Goal: Task Accomplishment & Management: Complete application form

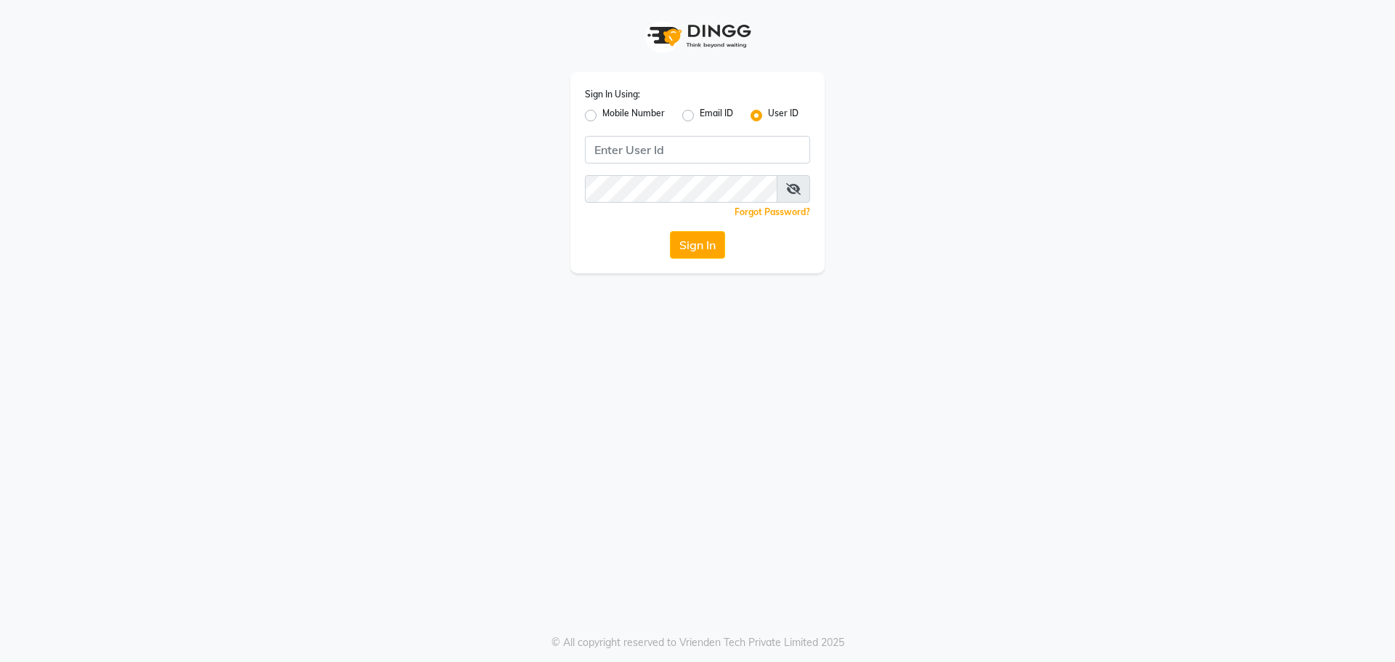
click at [584, 110] on div "Sign In Using: Mobile Number Email ID User ID Remember me Forgot Password? Sign…" at bounding box center [697, 172] width 254 height 201
click at [602, 116] on label "Mobile Number" at bounding box center [633, 115] width 62 height 17
click at [602, 116] on input "Mobile Number" at bounding box center [606, 111] width 9 height 9
radio input "true"
radio input "false"
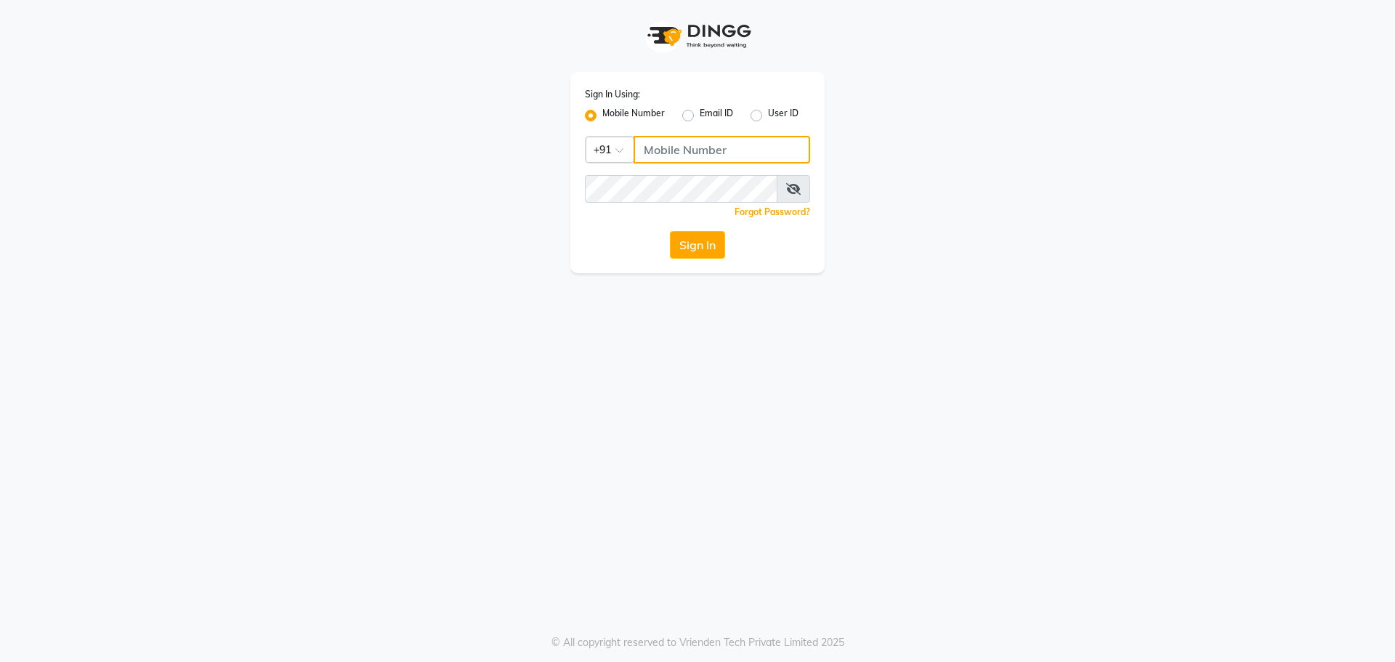
click at [653, 143] on input "Username" at bounding box center [722, 150] width 177 height 28
type input "9154979082"
click at [670, 231] on button "Sign In" at bounding box center [697, 245] width 55 height 28
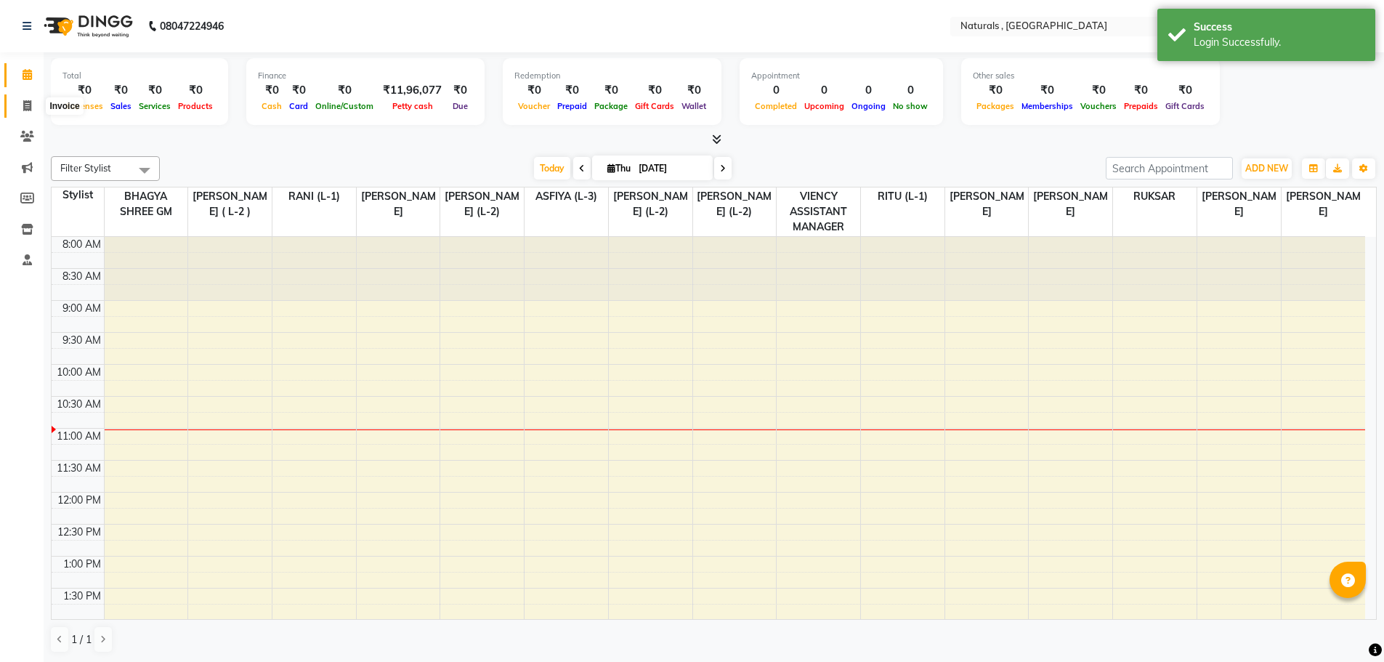
click at [30, 105] on icon at bounding box center [27, 105] width 8 height 11
select select "service"
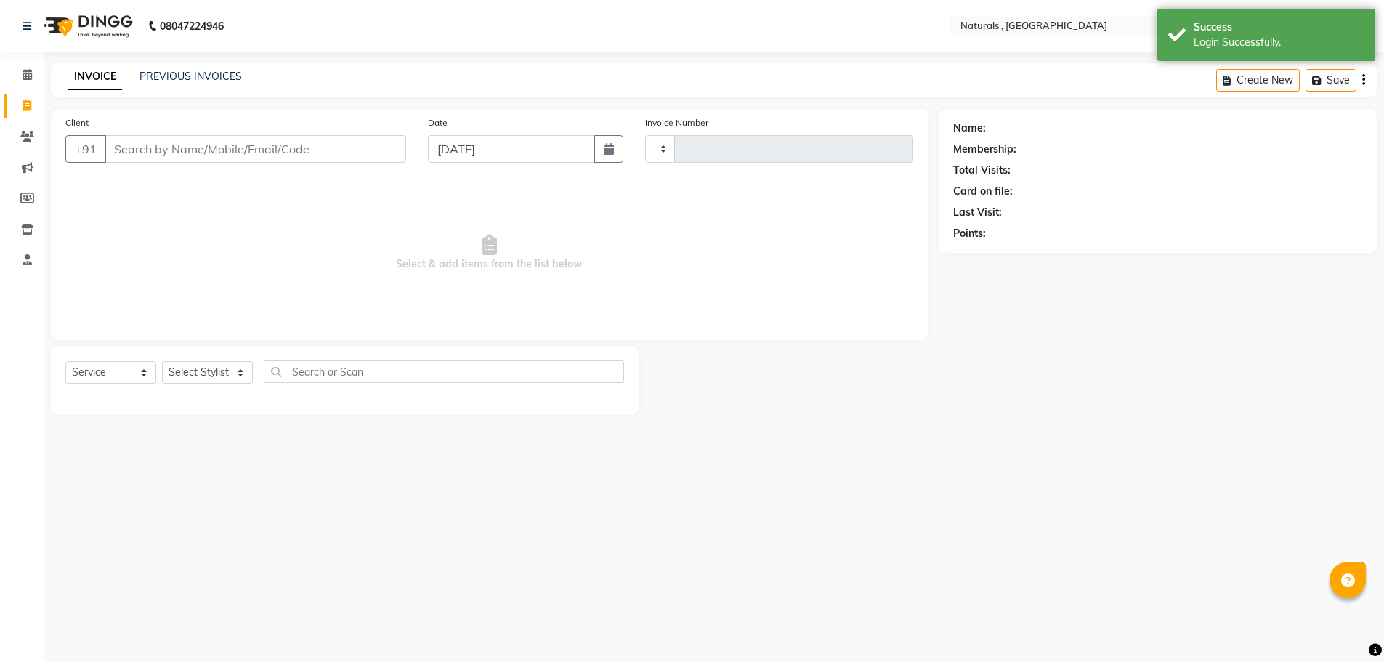
type input "3684"
select select "5818"
click at [240, 145] on input "Client" at bounding box center [257, 149] width 304 height 28
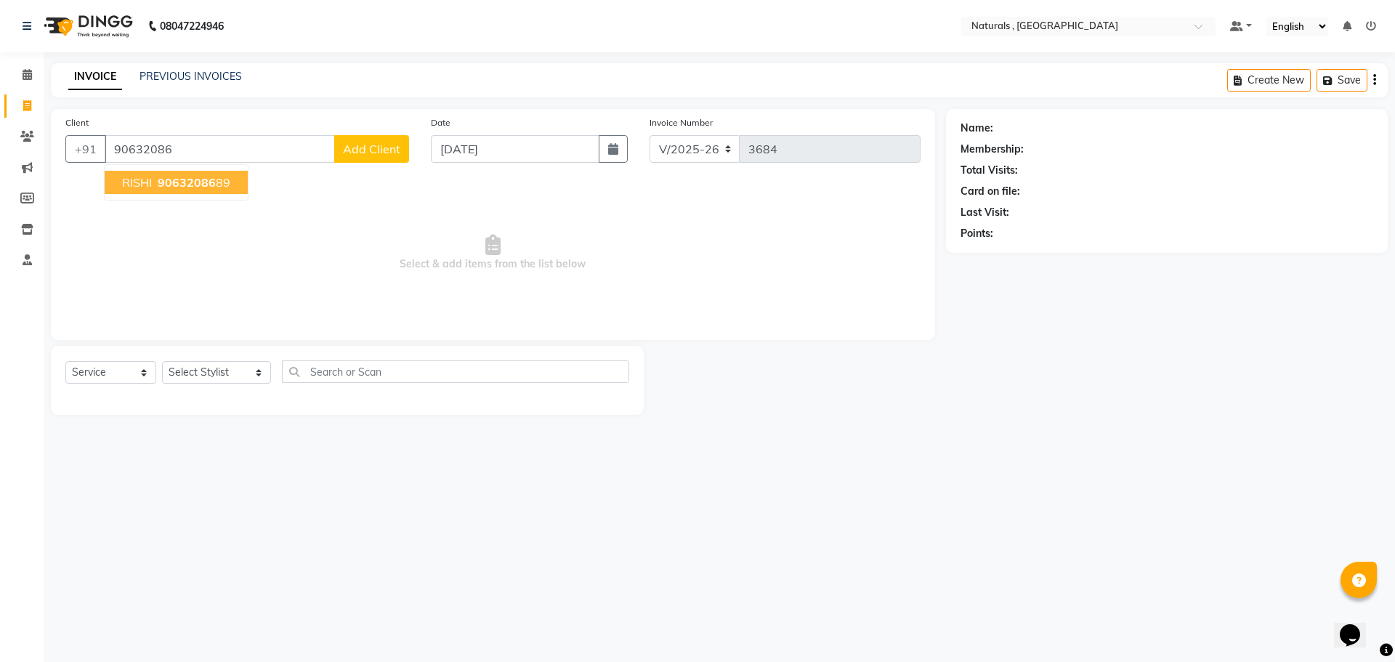
click at [237, 186] on button "RISHI 90632086 89" at bounding box center [176, 182] width 143 height 23
type input "9063208689"
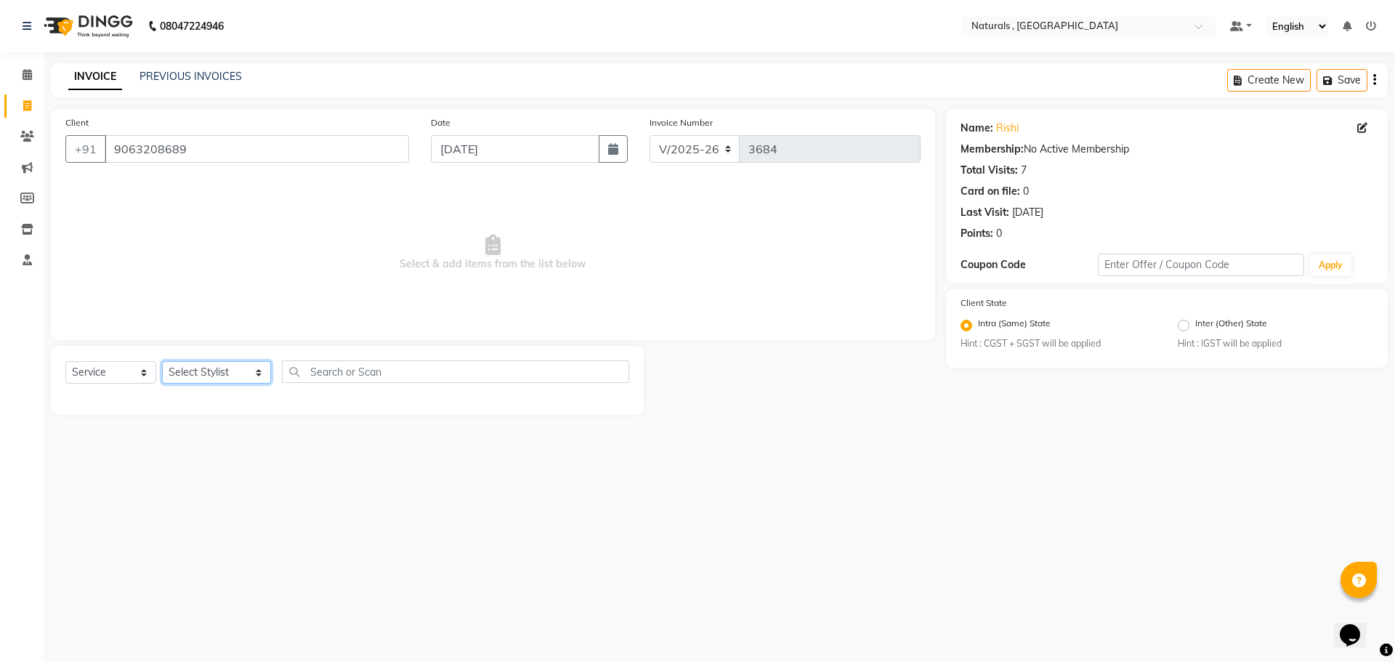
click at [237, 372] on select "Select Stylist ASFIYA (L-3) BHAGYA SHREE GM [PERSON_NAME] (L-2) [PERSON_NAME] (…" at bounding box center [216, 372] width 109 height 23
click at [162, 361] on select "Select Stylist ASFIYA (L-3) BHAGYA SHREE GM [PERSON_NAME] (L-2) [PERSON_NAME] (…" at bounding box center [216, 372] width 109 height 23
click at [237, 372] on select "Select Stylist ASFIYA (L-3) BHAGYA SHREE GM [PERSON_NAME] (L-2) [PERSON_NAME] (…" at bounding box center [216, 372] width 109 height 23
select select "45000"
click at [162, 361] on select "Select Stylist ASFIYA (L-3) BHAGYA SHREE GM [PERSON_NAME] (L-2) [PERSON_NAME] (…" at bounding box center [216, 372] width 109 height 23
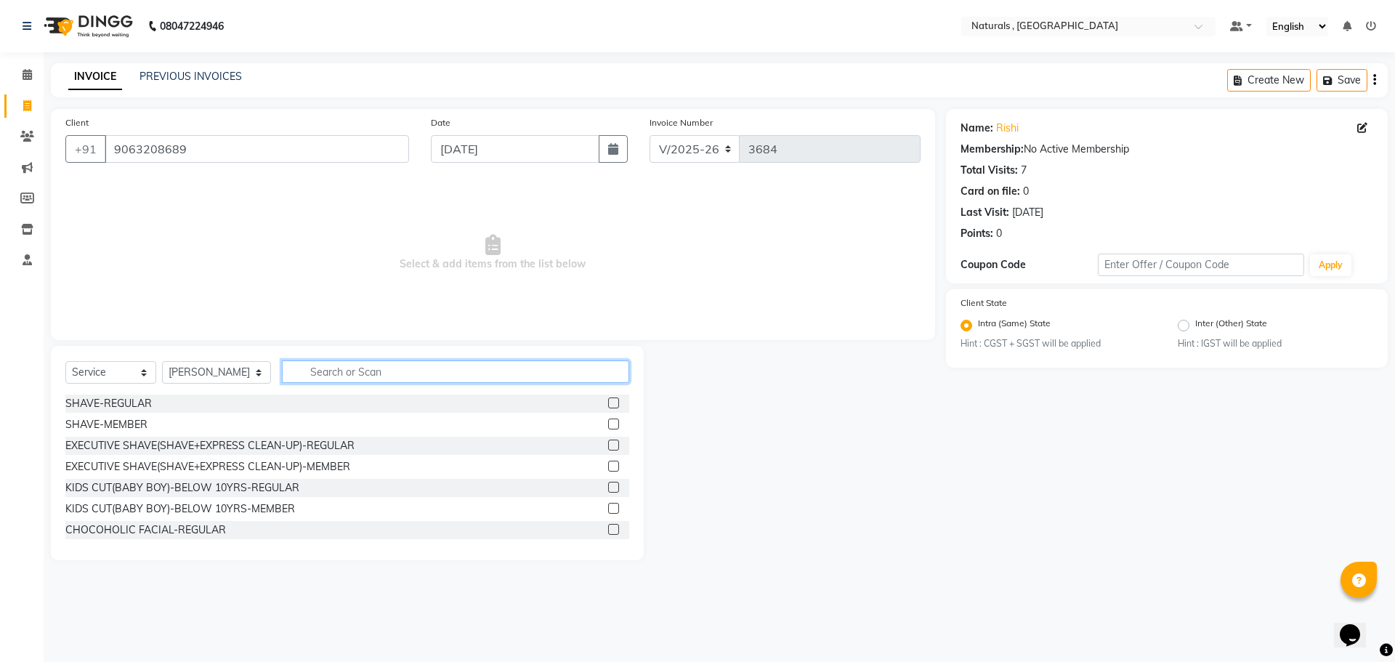
click at [355, 364] on input "text" at bounding box center [456, 371] width 348 height 23
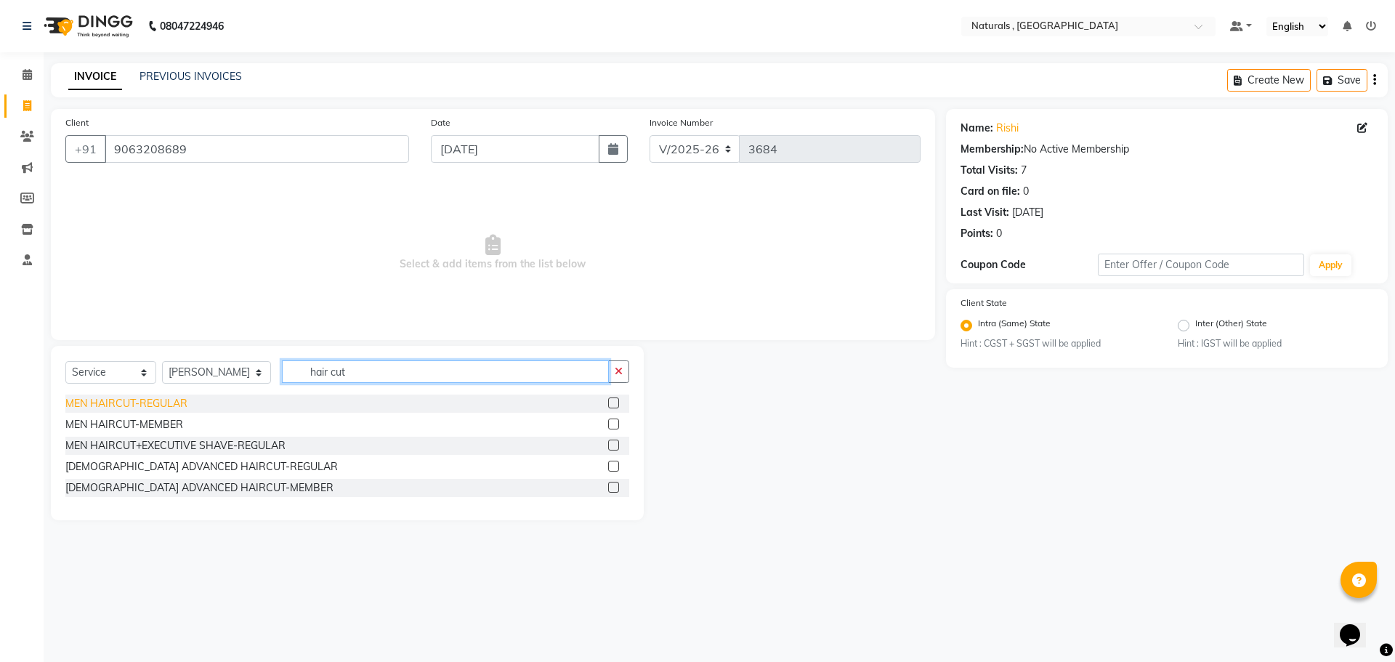
type input "hair cut"
click at [174, 399] on div "MEN HAIRCUT-REGULAR" at bounding box center [126, 403] width 122 height 15
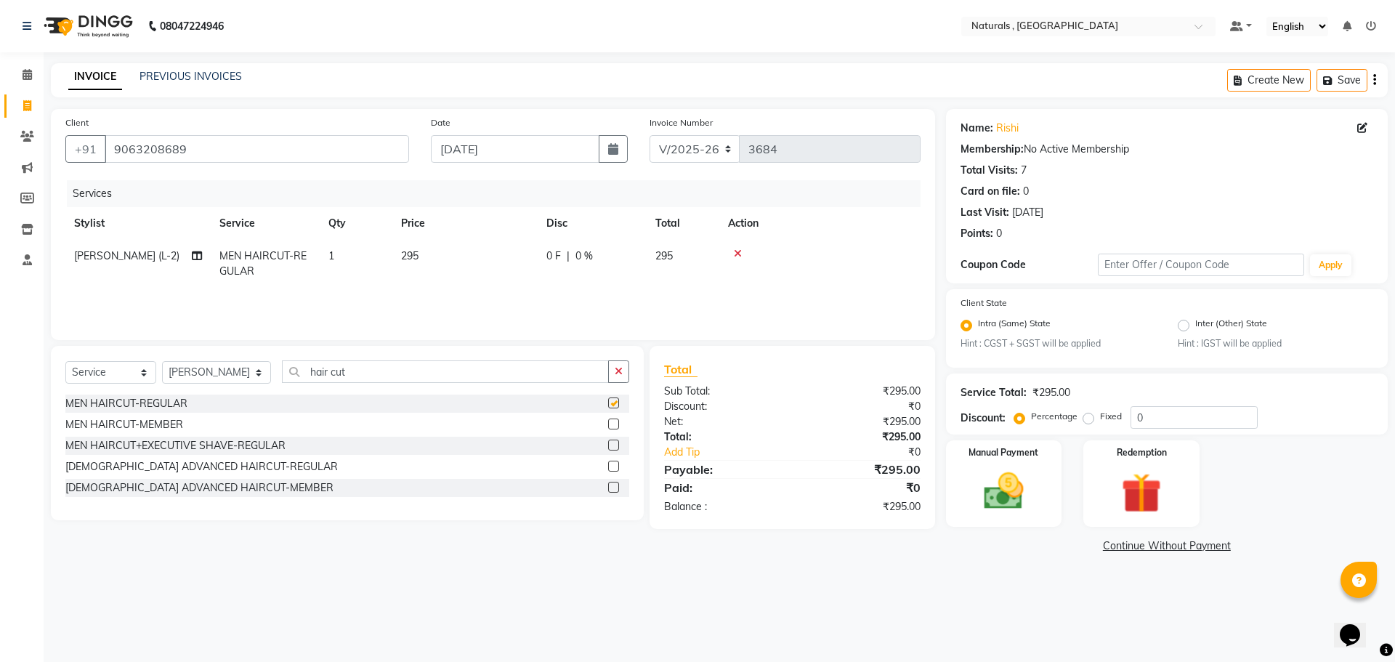
checkbox input "false"
click at [386, 375] on input "hair cut" at bounding box center [446, 371] width 328 height 23
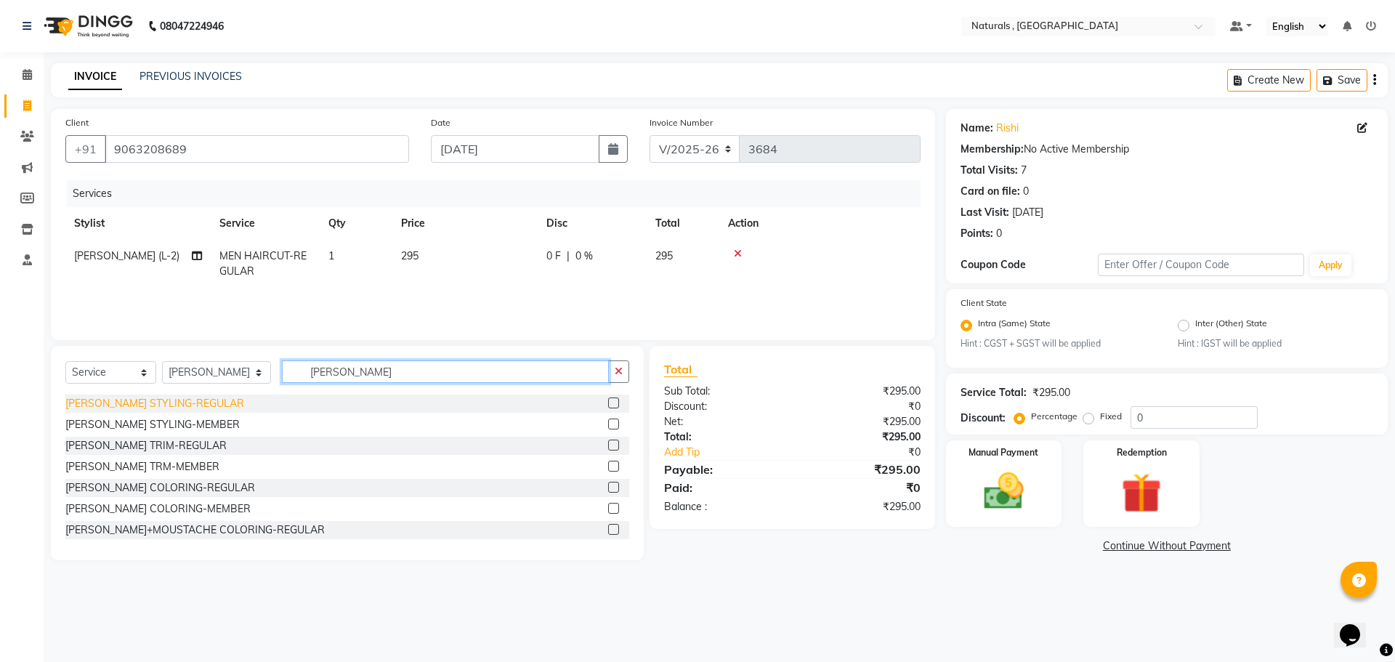
type input "[PERSON_NAME]"
click at [132, 402] on div "[PERSON_NAME] STYLING-REGULAR" at bounding box center [154, 403] width 179 height 15
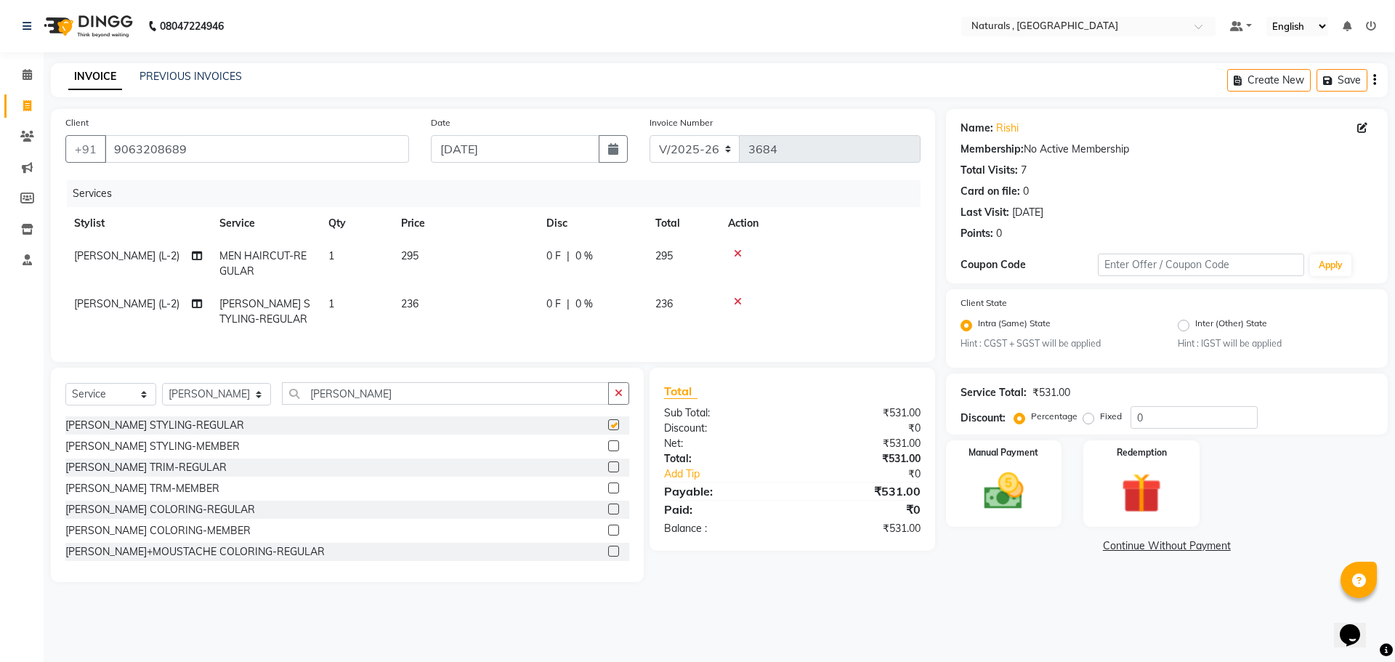
checkbox input "false"
click at [979, 490] on img at bounding box center [1004, 492] width 68 height 48
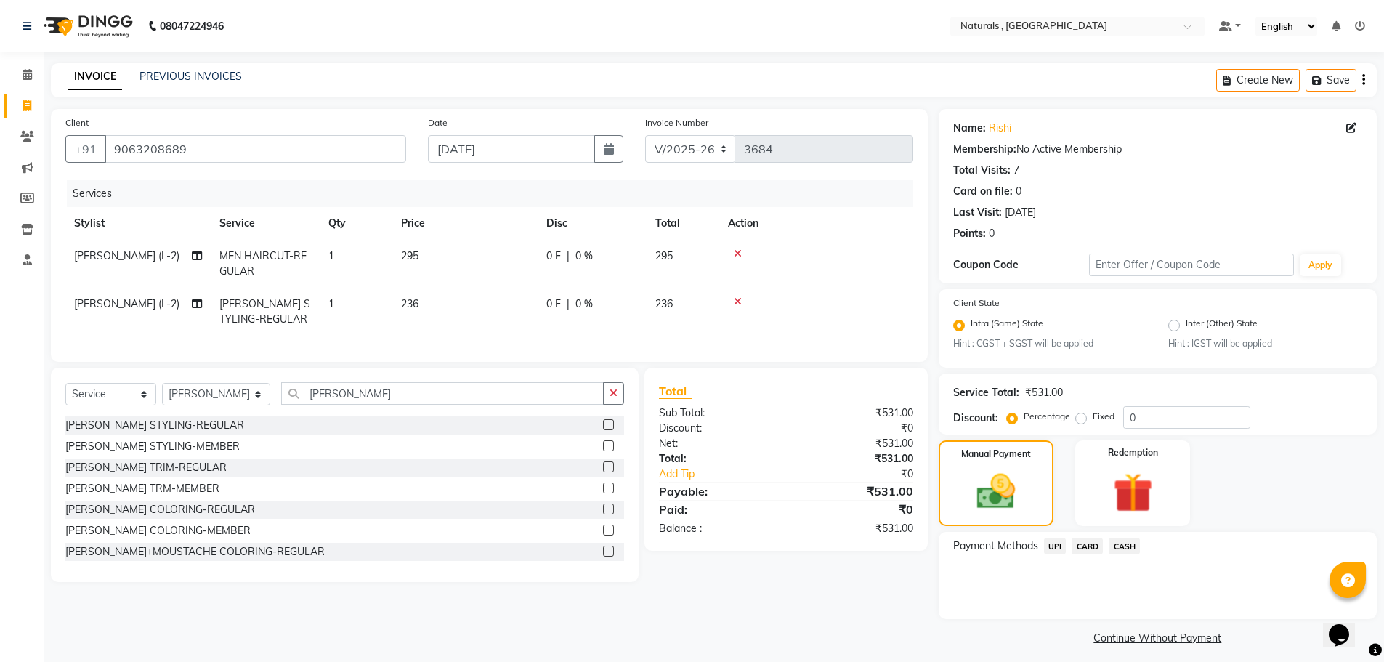
click at [1059, 549] on span "UPI" at bounding box center [1055, 546] width 23 height 17
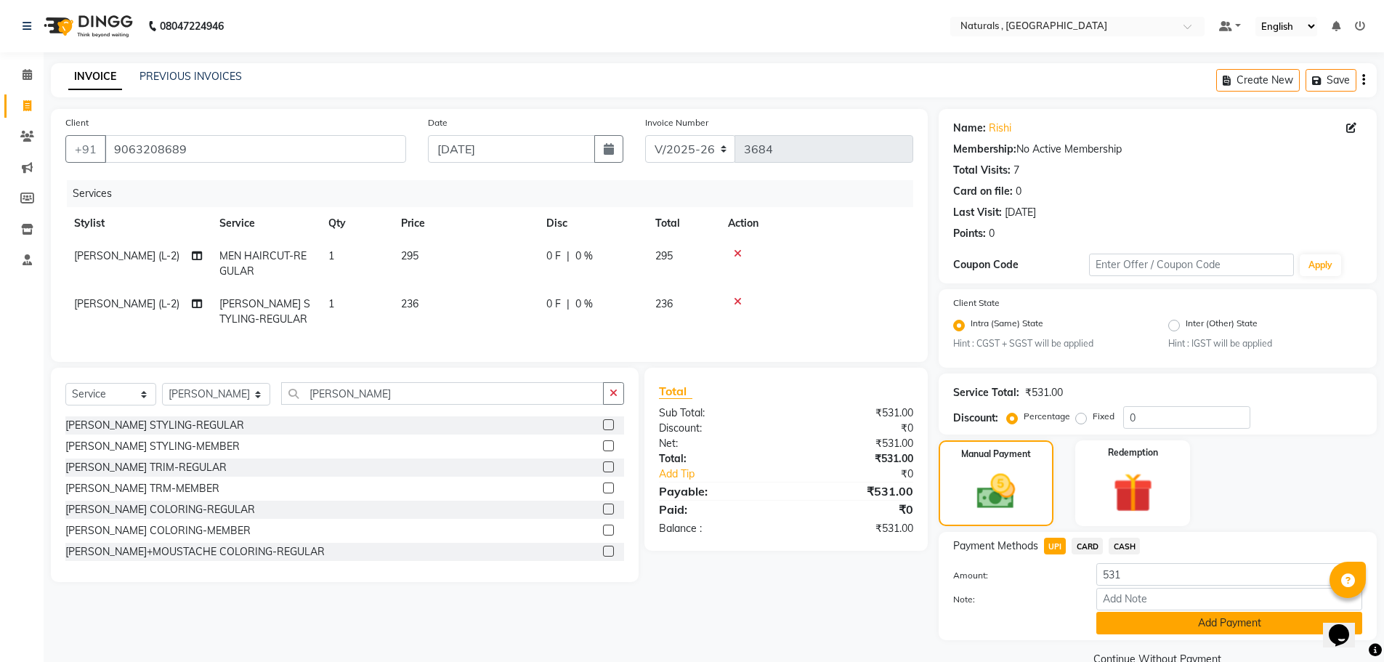
click at [1147, 620] on button "Add Payment" at bounding box center [1229, 623] width 266 height 23
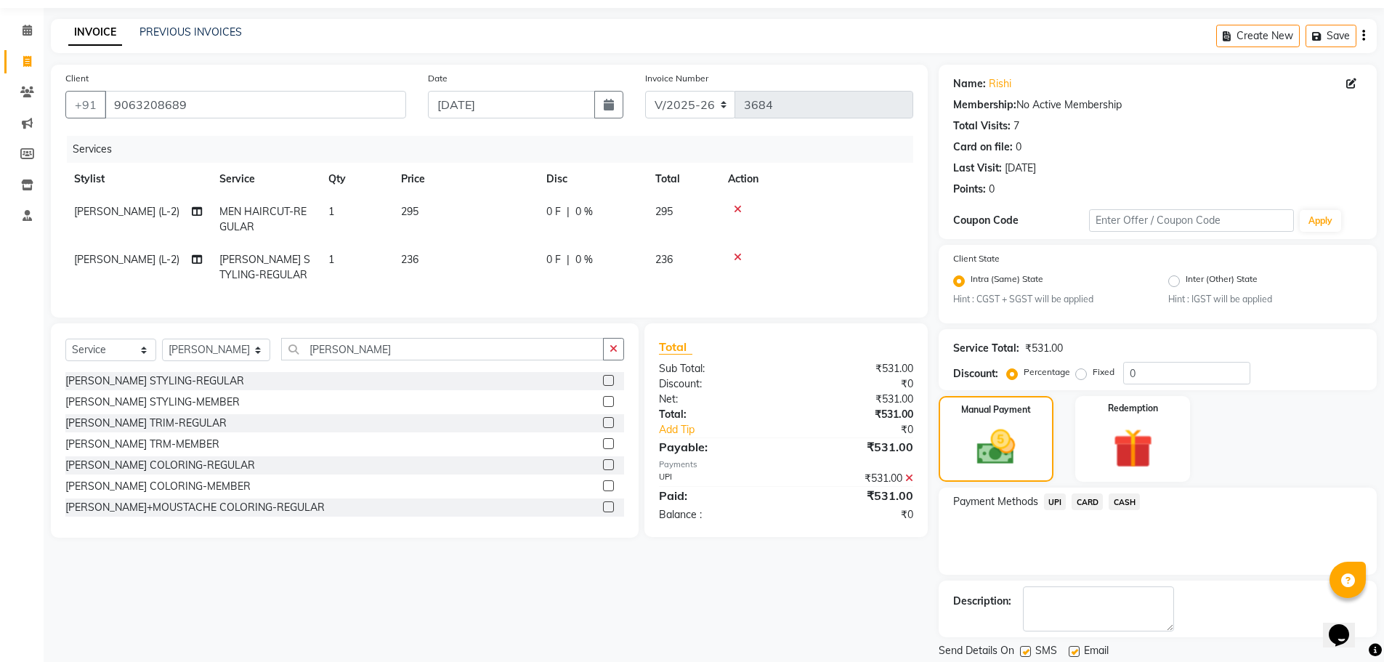
scroll to position [91, 0]
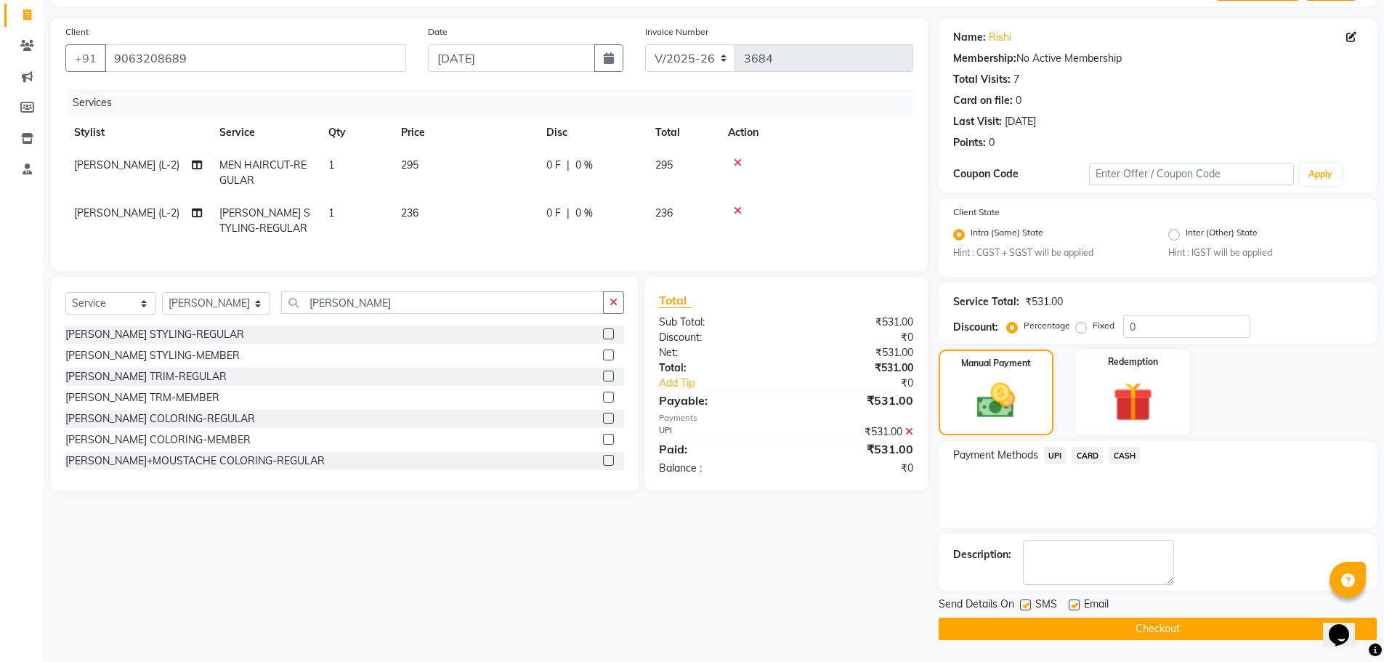
click at [1154, 628] on button "Checkout" at bounding box center [1158, 629] width 438 height 23
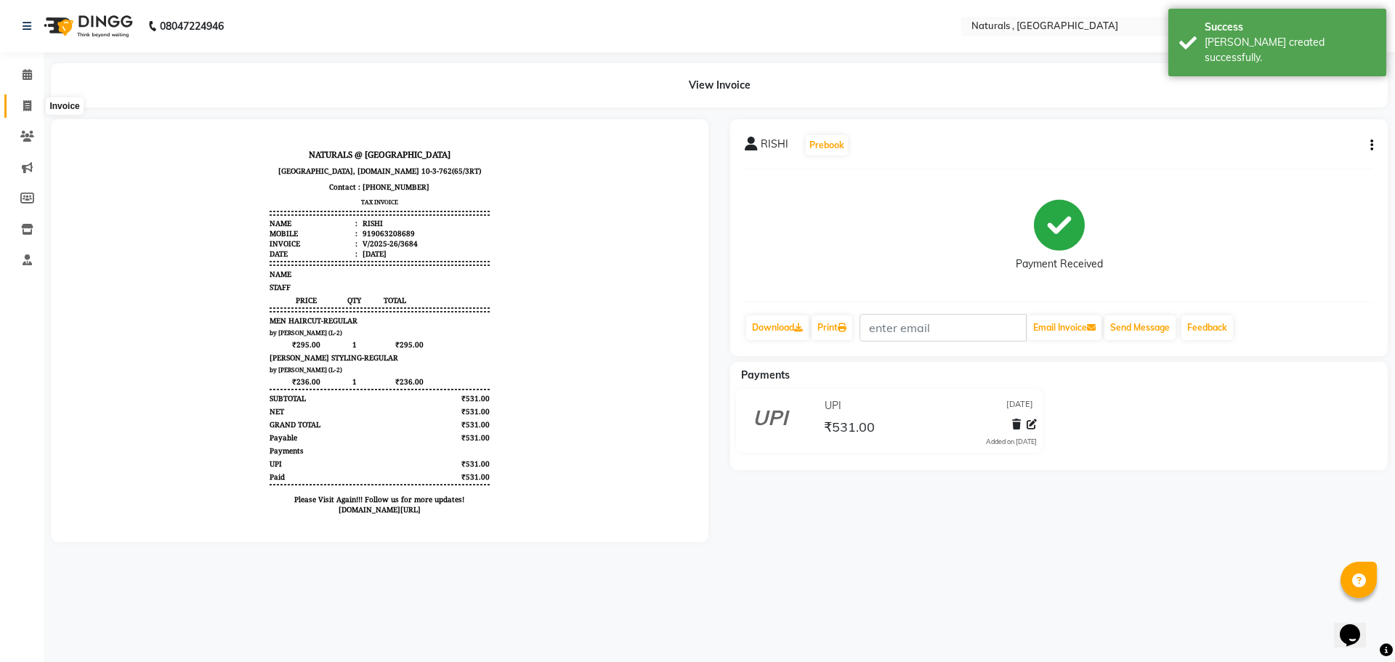
click at [28, 105] on icon at bounding box center [27, 105] width 8 height 11
select select "service"
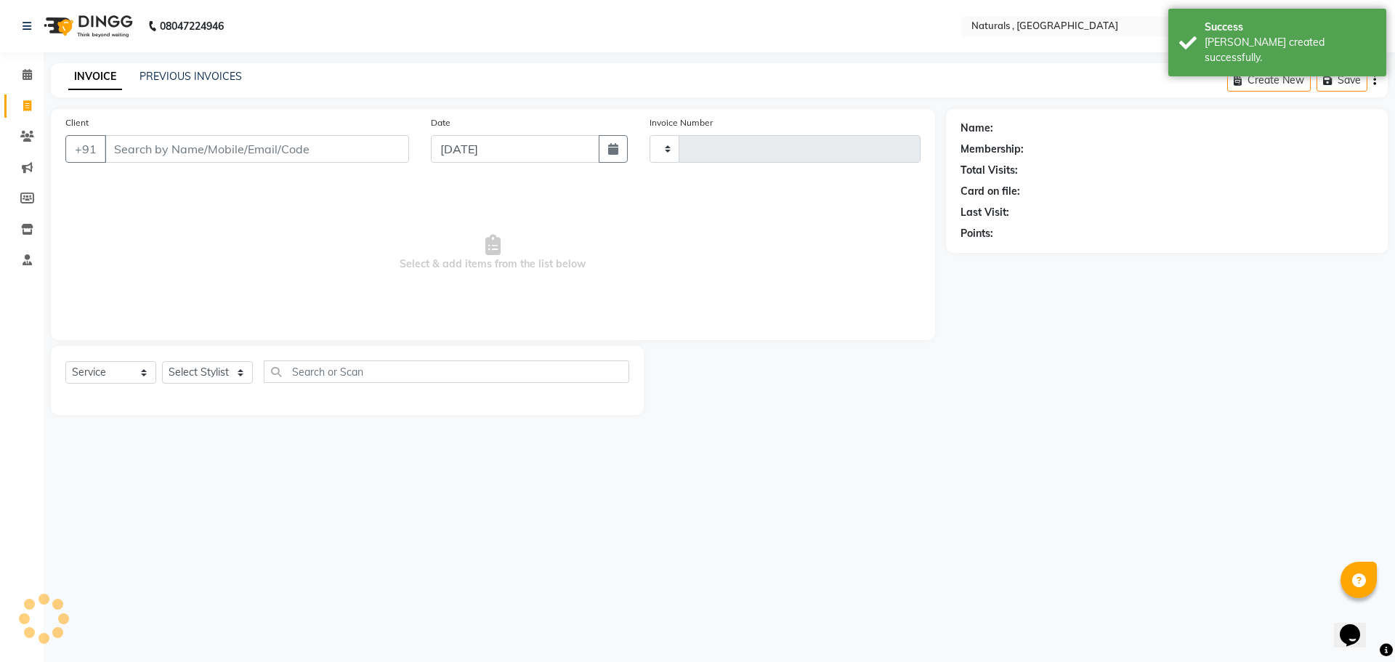
type input "3685"
select select "5818"
click at [218, 144] on input "Client" at bounding box center [257, 149] width 304 height 28
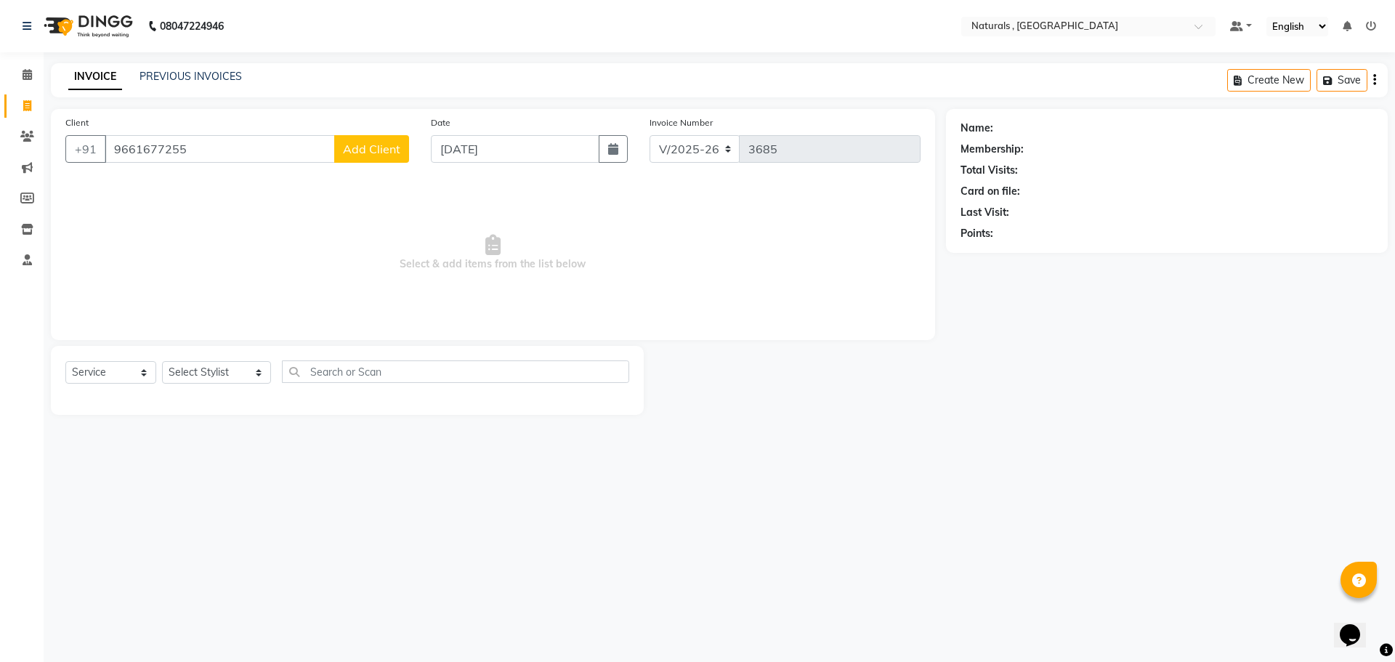
type input "9661677255"
click at [379, 155] on span "Add Client" at bounding box center [371, 149] width 57 height 15
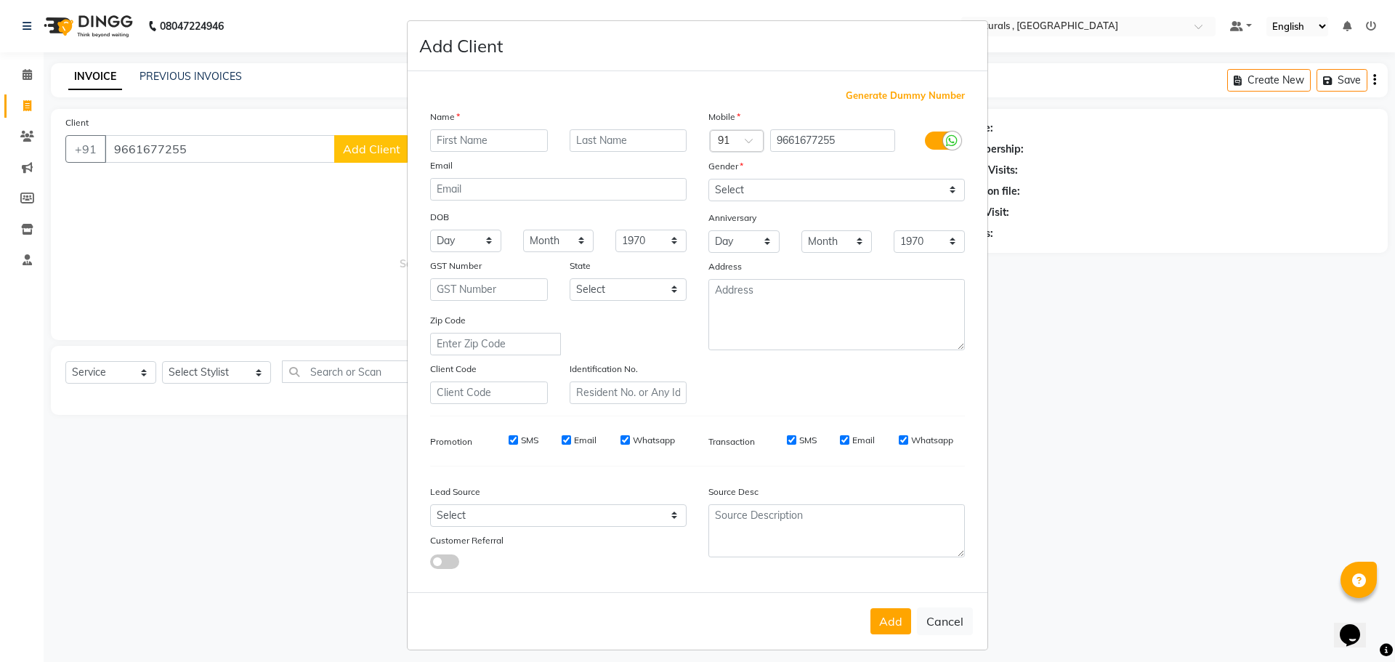
click at [464, 142] on input "text" at bounding box center [489, 140] width 118 height 23
type input "a"
type input "[PERSON_NAME]"
click at [748, 187] on select "Select [DEMOGRAPHIC_DATA] [DEMOGRAPHIC_DATA] Other Prefer Not To Say" at bounding box center [836, 190] width 256 height 23
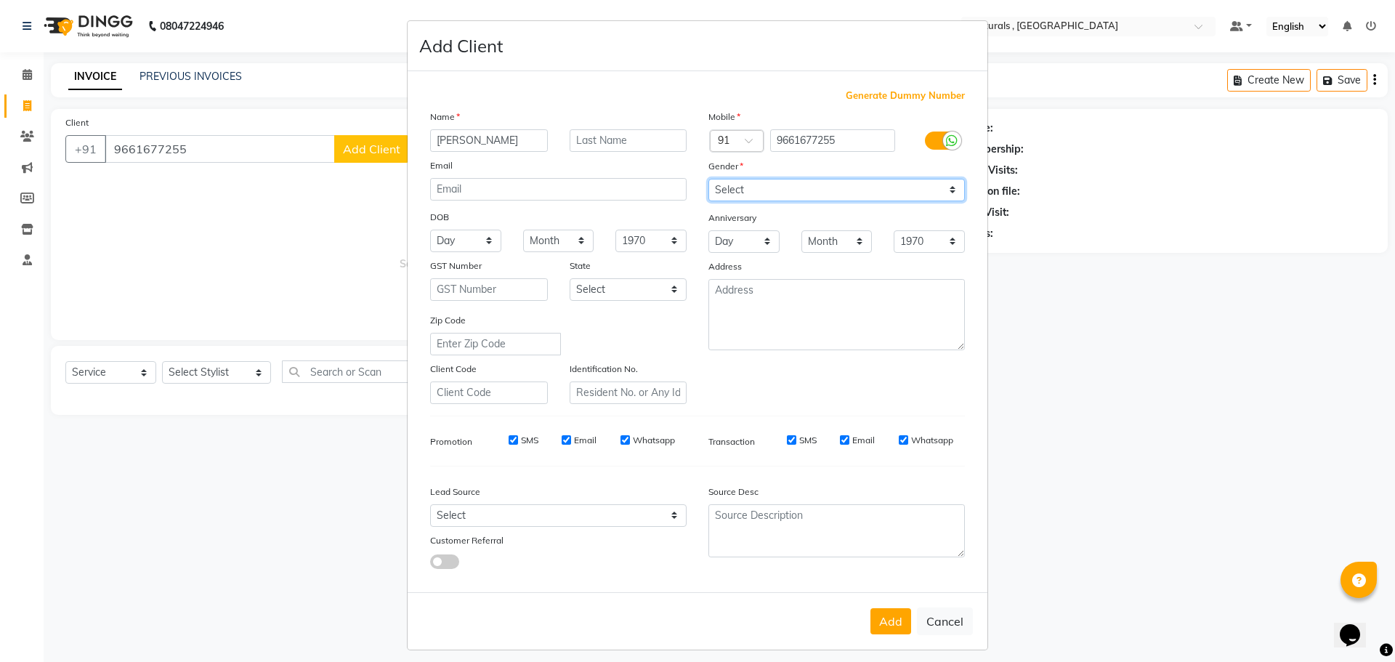
select select "[DEMOGRAPHIC_DATA]"
click at [708, 179] on select "Select [DEMOGRAPHIC_DATA] [DEMOGRAPHIC_DATA] Other Prefer Not To Say" at bounding box center [836, 190] width 256 height 23
click at [888, 619] on button "Add" at bounding box center [890, 621] width 41 height 26
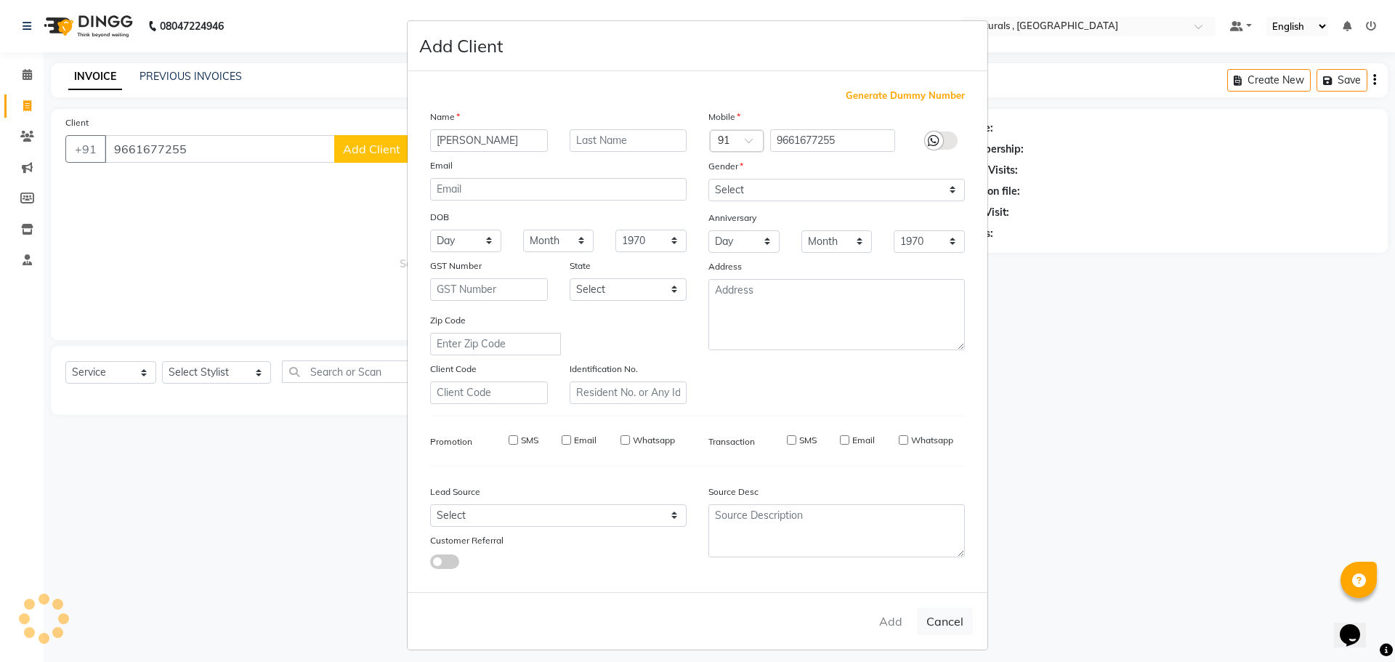
select select
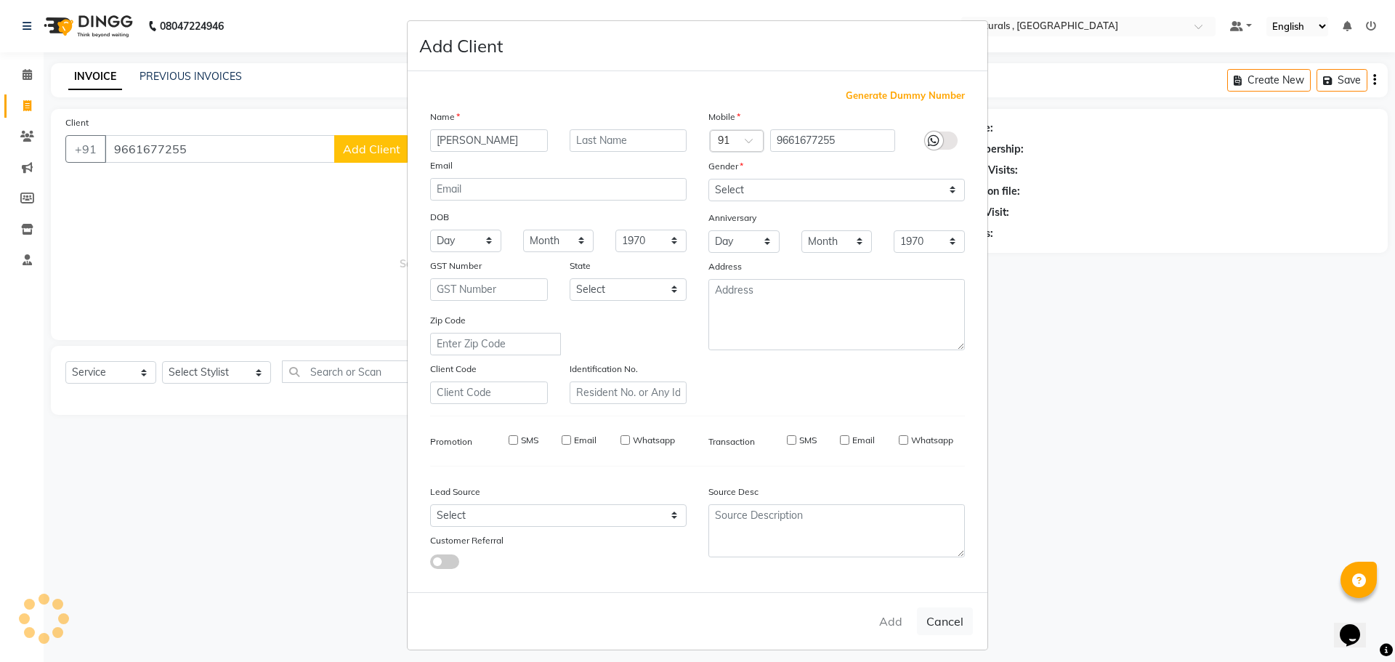
select select
checkbox input "false"
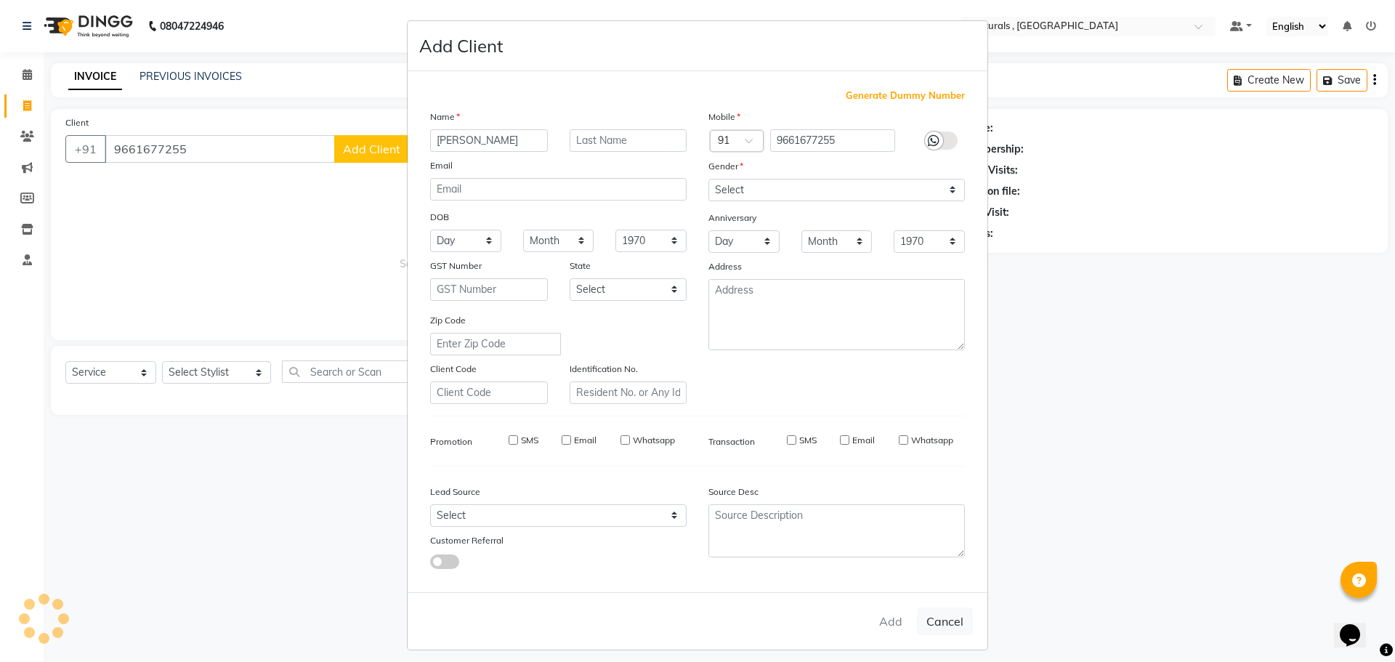
checkbox input "false"
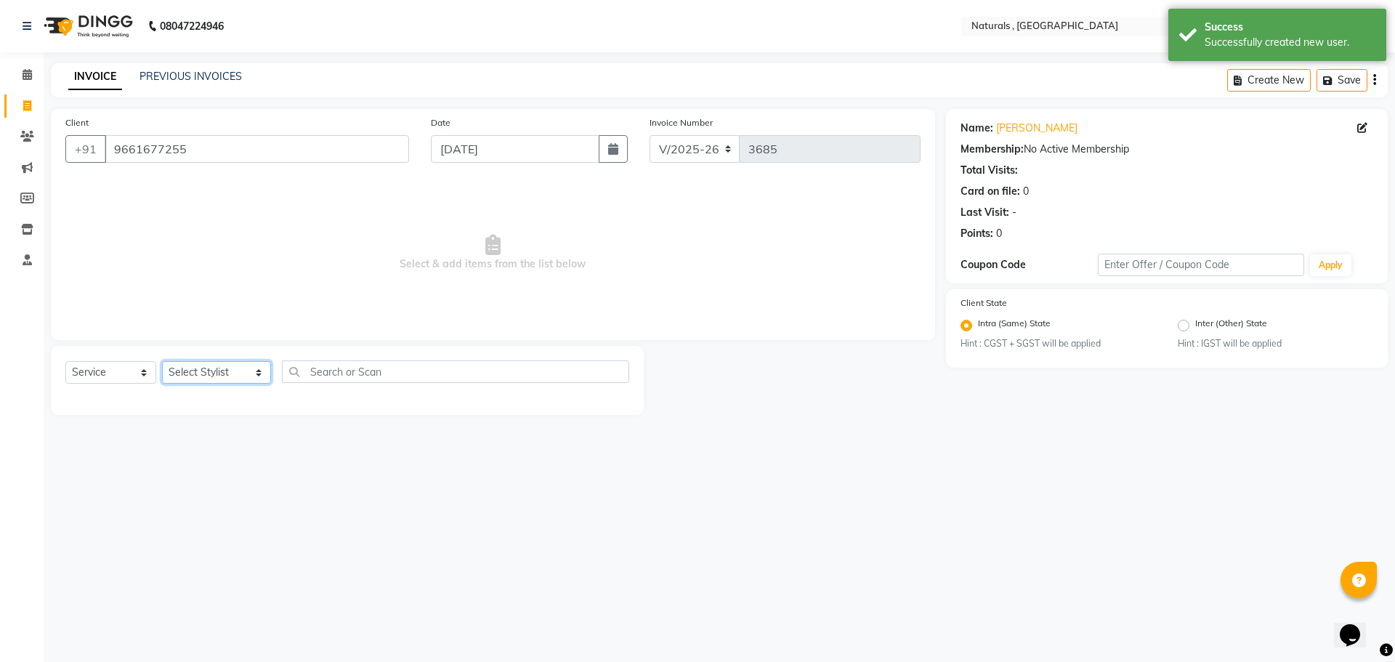
click at [211, 370] on select "Select Stylist ASFIYA (L-3) BHAGYA SHREE GM [PERSON_NAME] (L-2) [PERSON_NAME] (…" at bounding box center [216, 372] width 109 height 23
select select "45000"
click at [162, 361] on select "Select Stylist ASFIYA (L-3) BHAGYA SHREE GM [PERSON_NAME] (L-2) [PERSON_NAME] (…" at bounding box center [216, 372] width 109 height 23
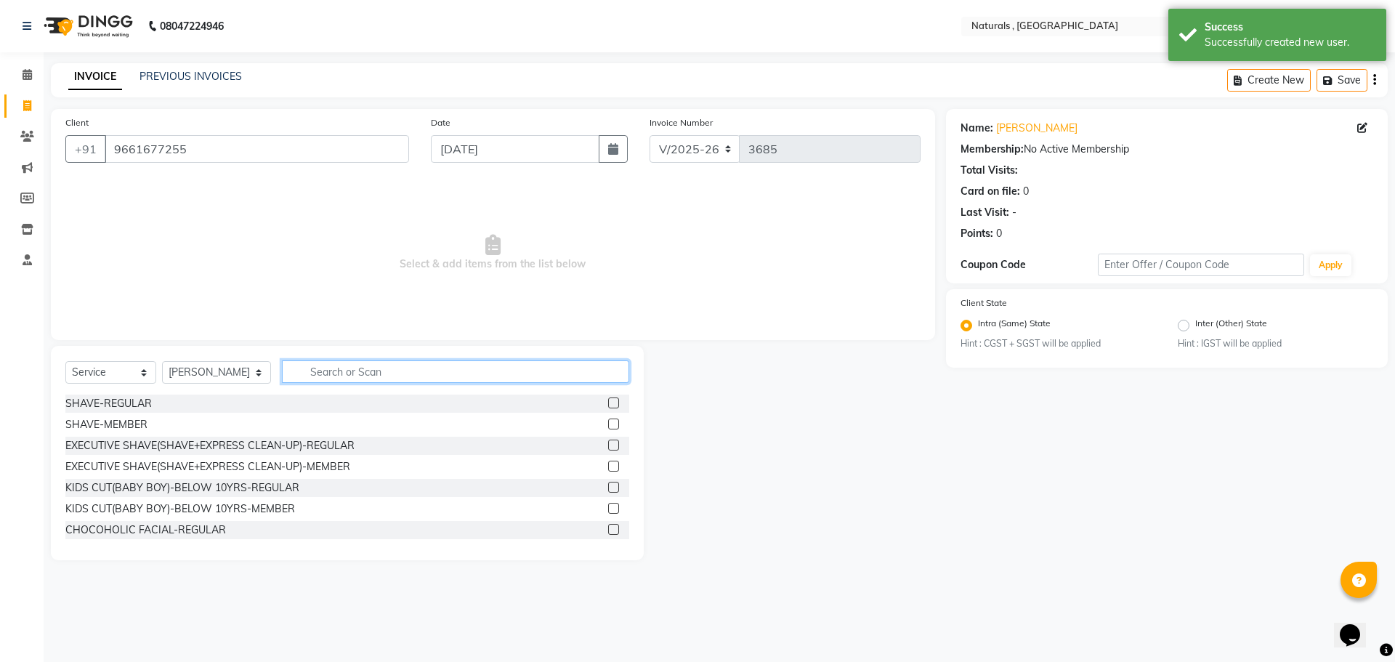
click at [459, 376] on input "text" at bounding box center [456, 371] width 348 height 23
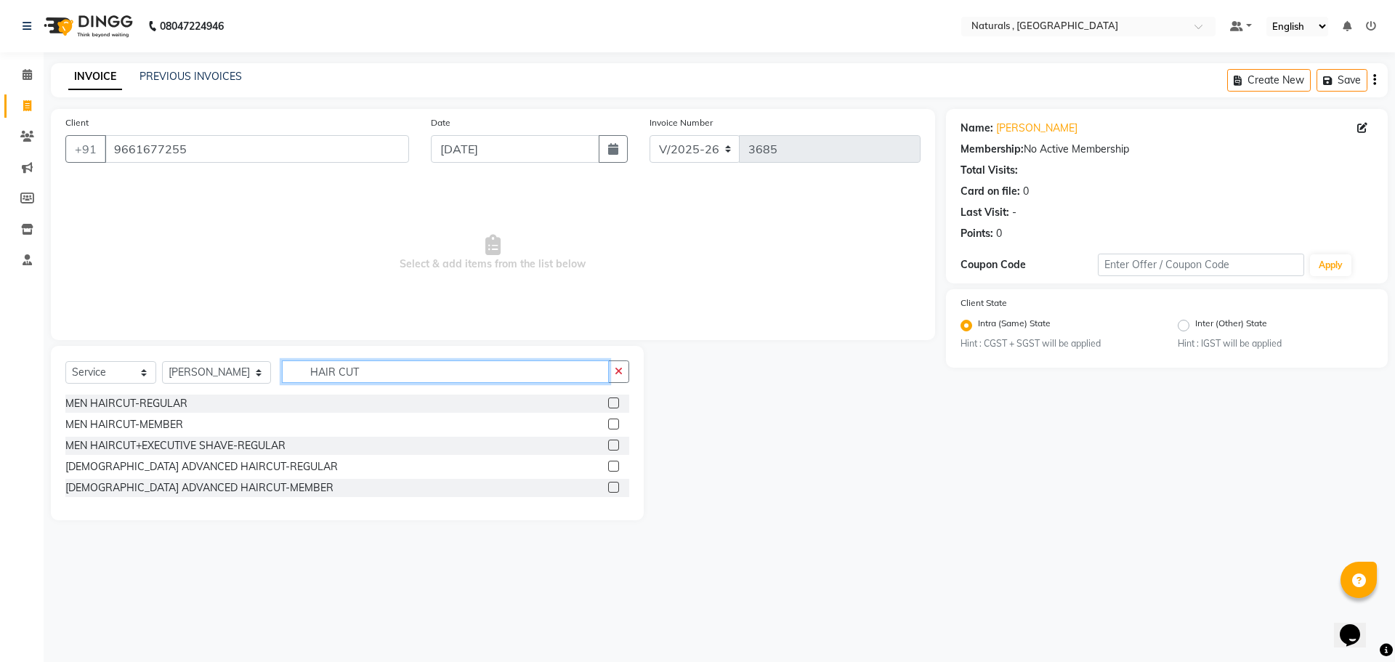
type input "HAIR CUT"
click at [148, 410] on div "MEN HAIRCUT-REGULAR" at bounding box center [126, 403] width 122 height 15
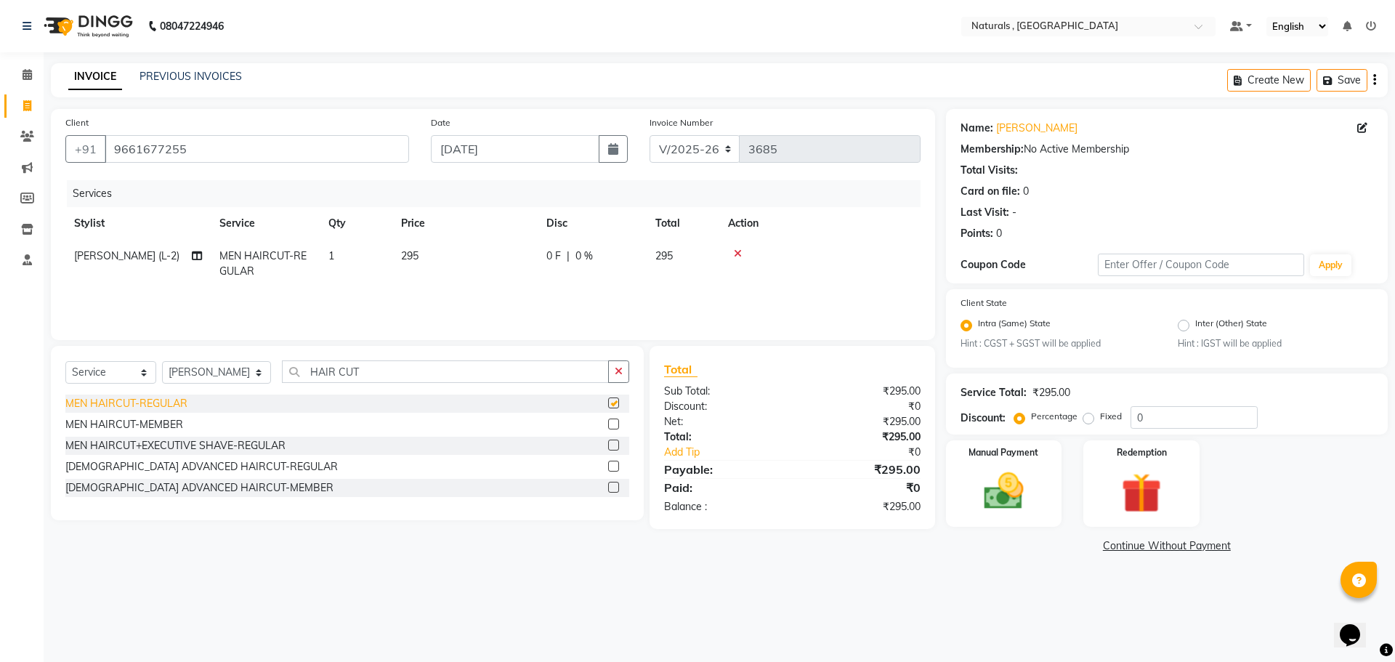
checkbox input "false"
click at [1018, 487] on img at bounding box center [1004, 492] width 68 height 48
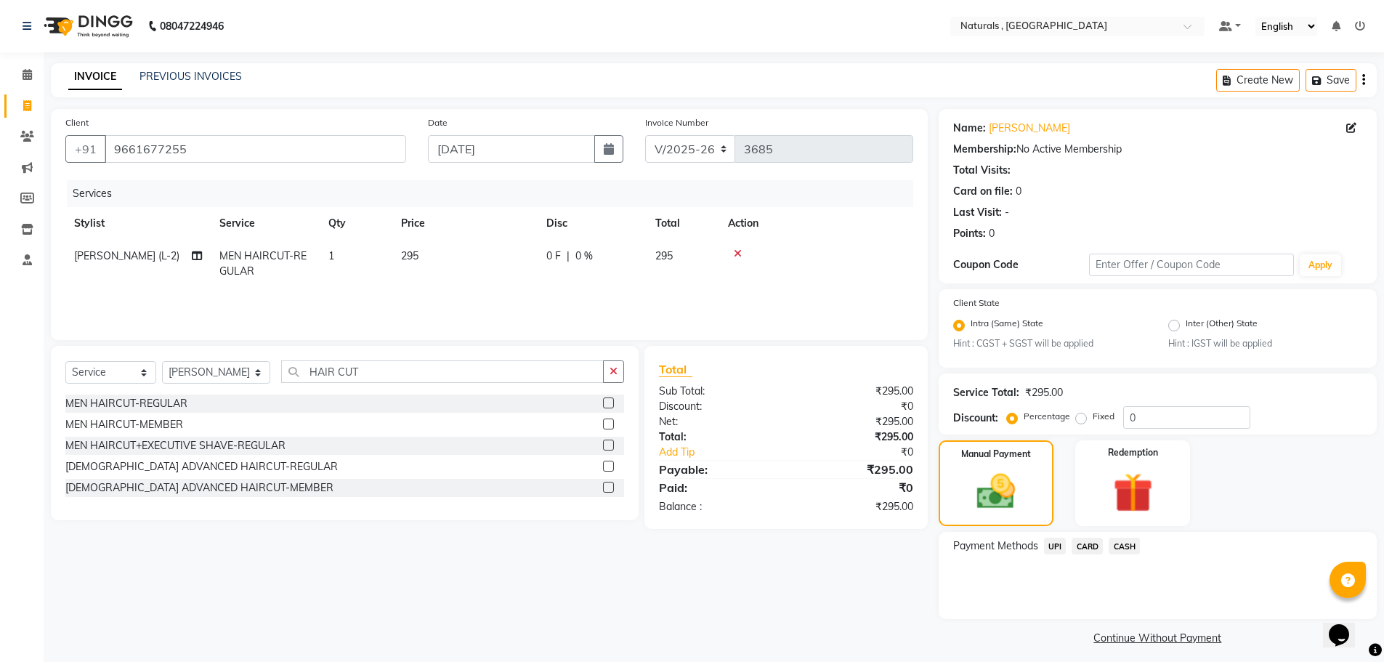
click at [1124, 543] on span "CASH" at bounding box center [1124, 546] width 31 height 17
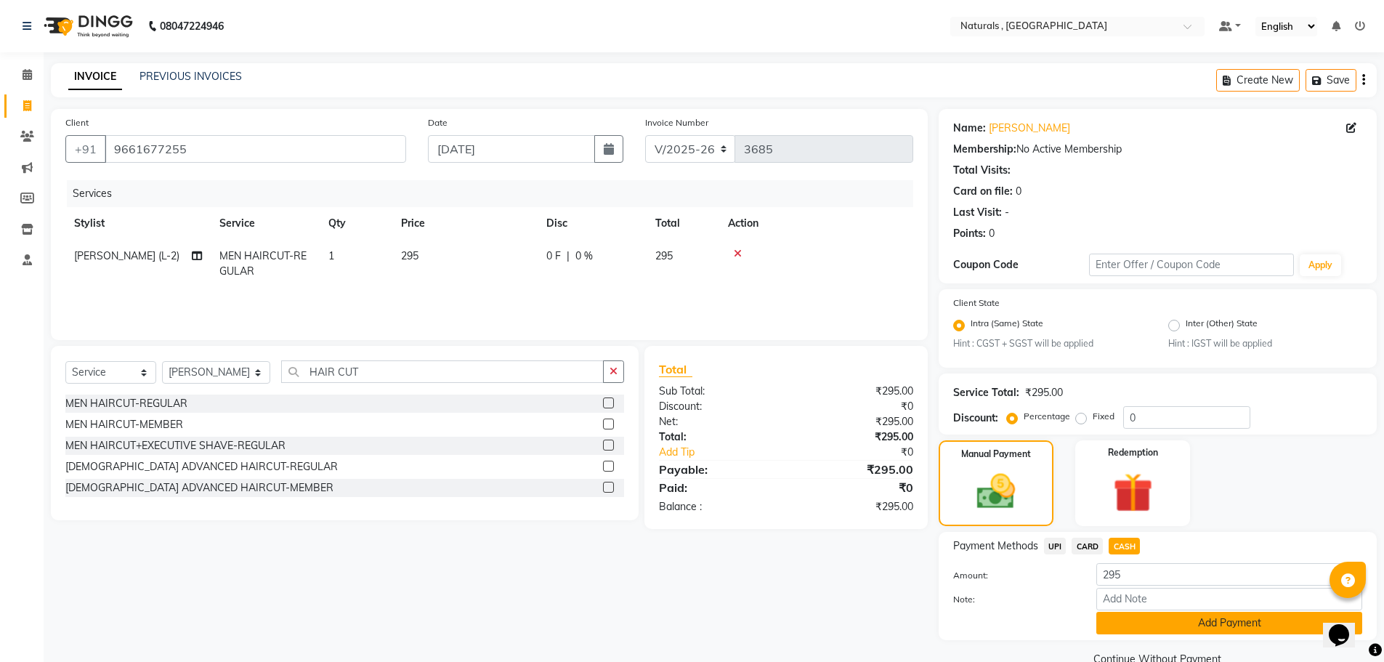
click at [1154, 623] on button "Add Payment" at bounding box center [1229, 623] width 266 height 23
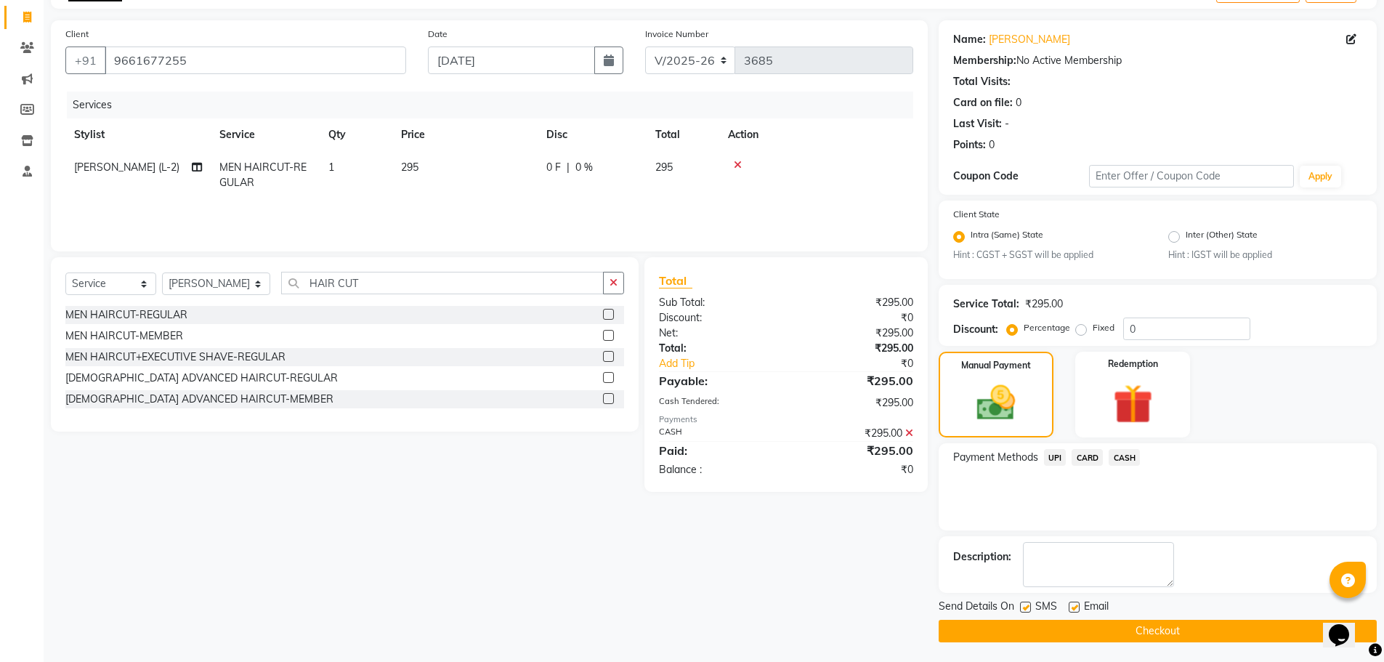
scroll to position [91, 0]
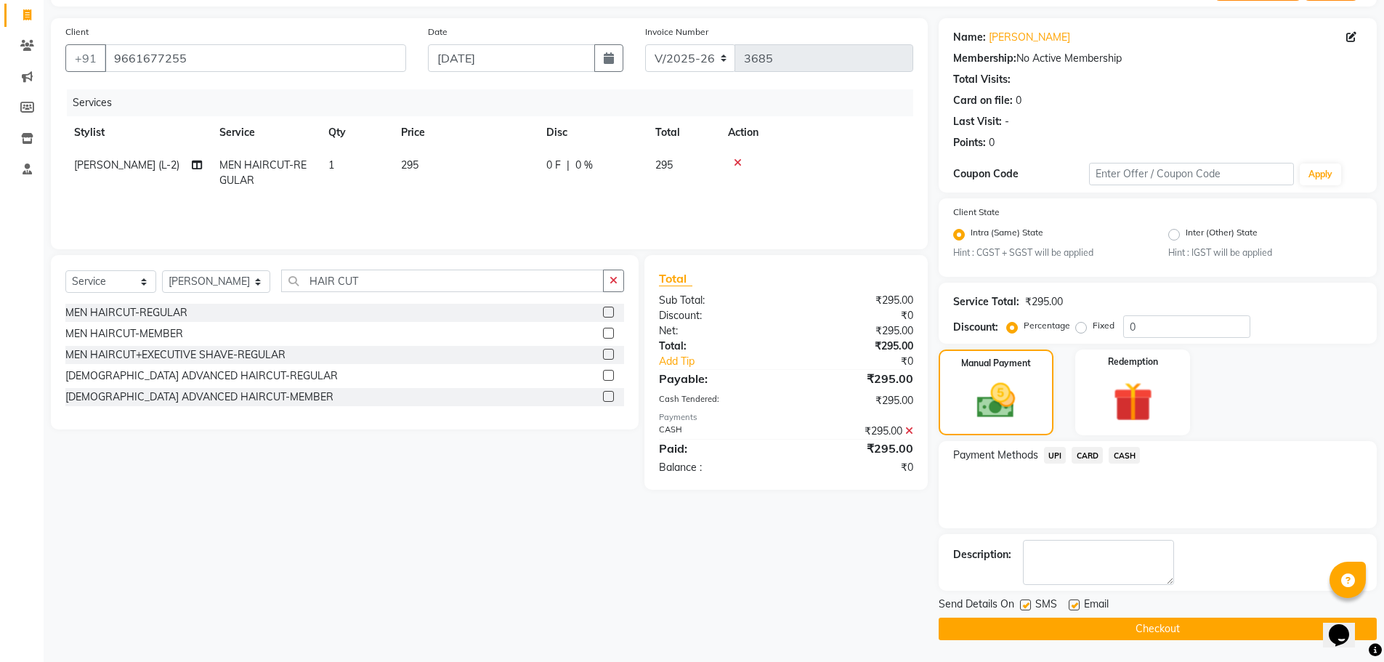
click at [1153, 627] on button "Checkout" at bounding box center [1158, 629] width 438 height 23
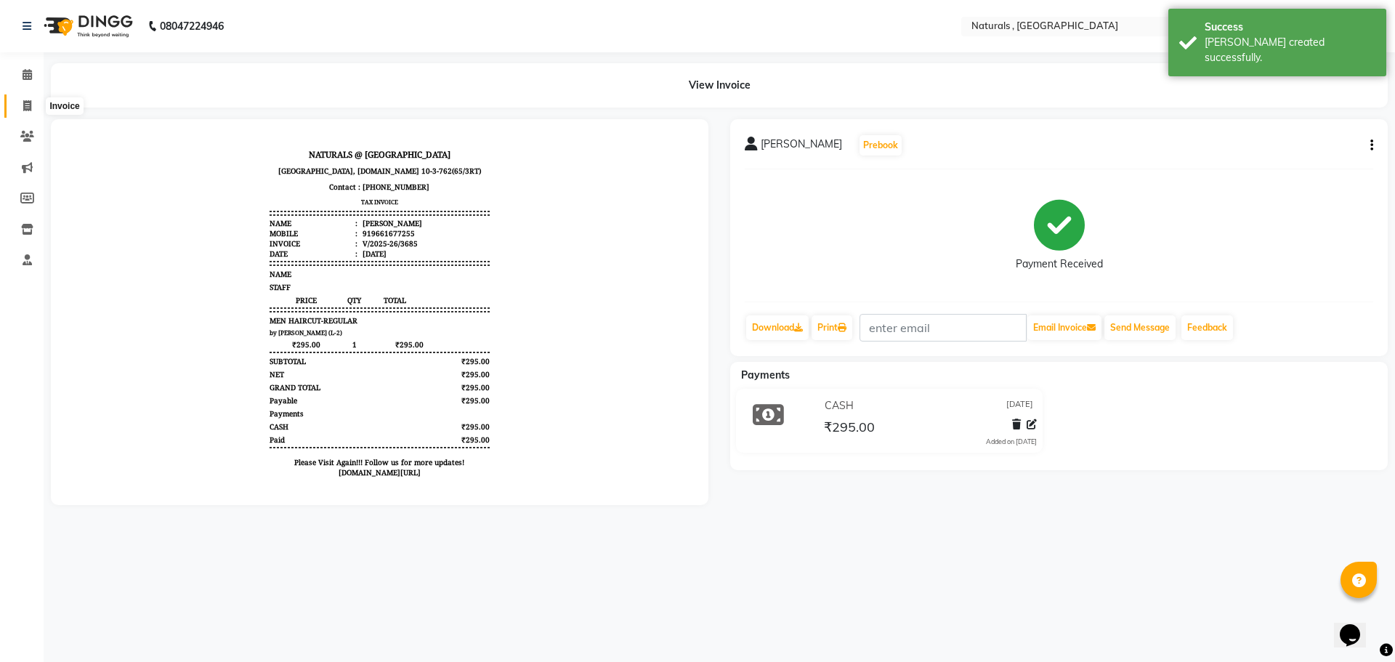
click at [33, 101] on span at bounding box center [27, 106] width 25 height 17
select select "5818"
select select "service"
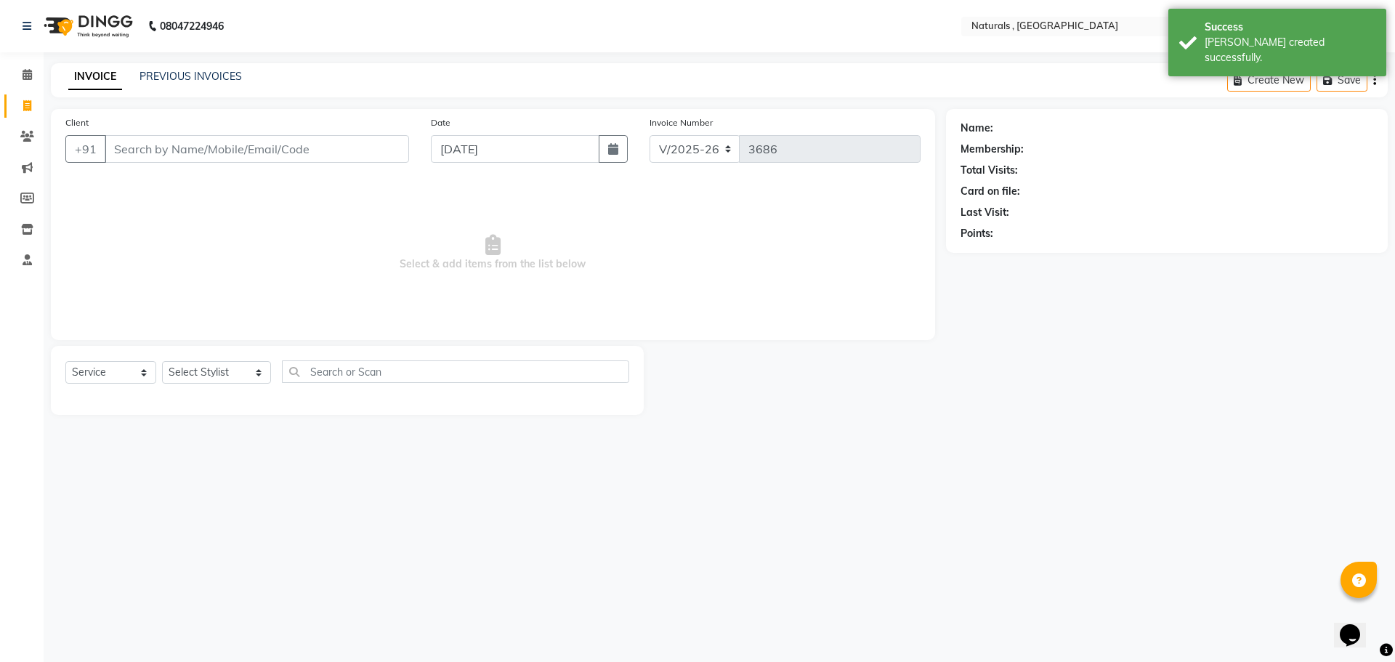
click at [171, 147] on input "Client" at bounding box center [257, 149] width 304 height 28
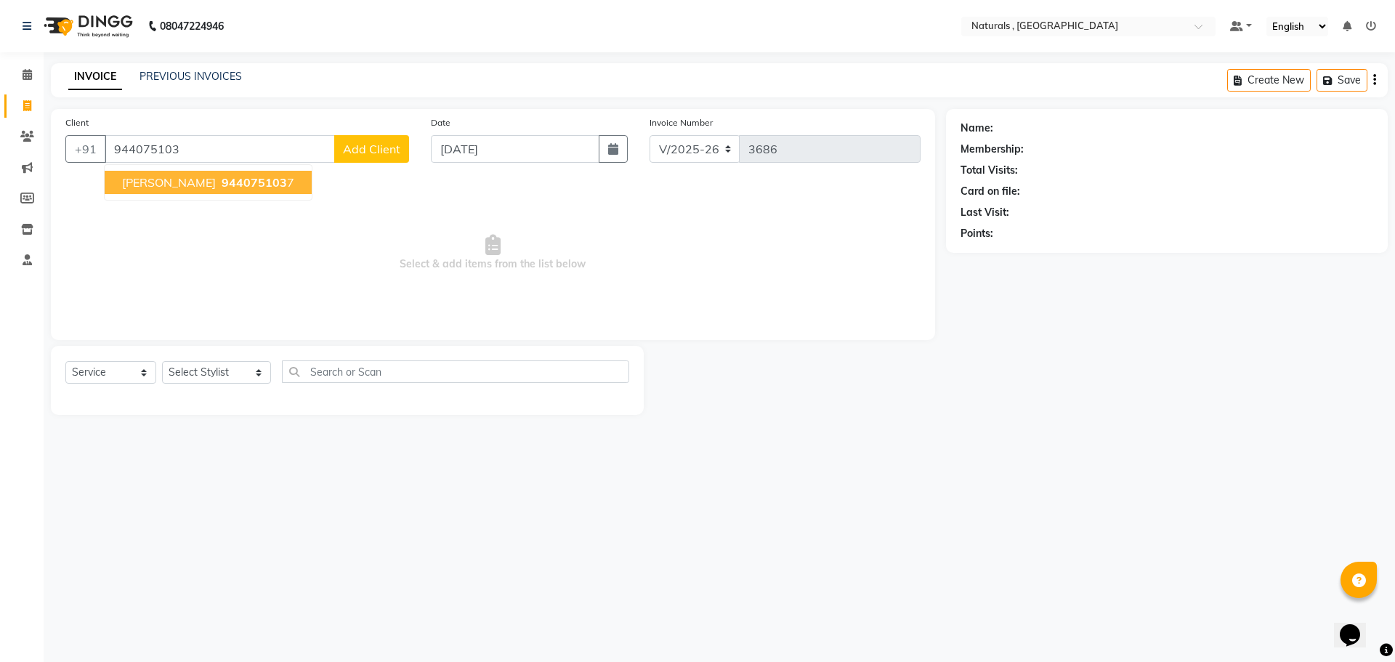
click at [235, 179] on ngb-highlight "944075103 7" at bounding box center [257, 182] width 76 height 15
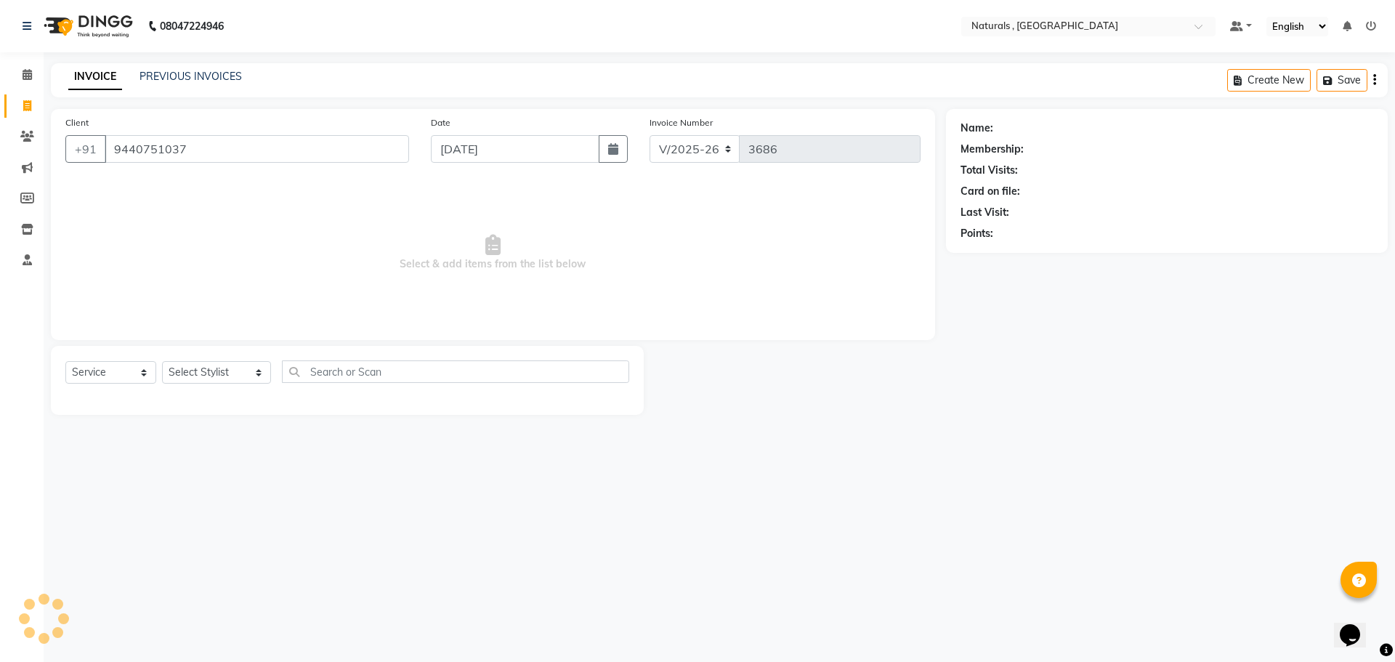
type input "9440751037"
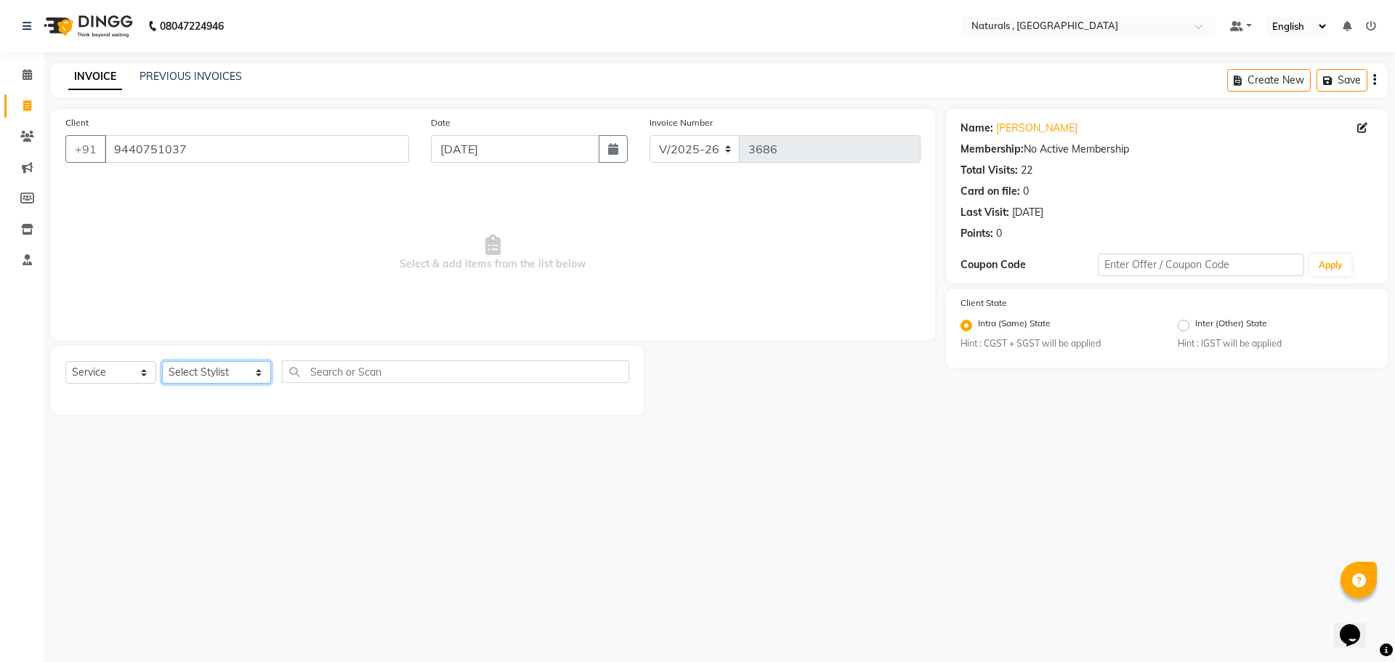
click at [260, 370] on select "Select Stylist ASFIYA (L-3) BHAGYA SHREE GM [PERSON_NAME] (L-2) [PERSON_NAME] (…" at bounding box center [216, 372] width 109 height 23
select select "45000"
click at [162, 361] on select "Select Stylist ASFIYA (L-3) BHAGYA SHREE GM [PERSON_NAME] (L-2) [PERSON_NAME] (…" at bounding box center [216, 372] width 109 height 23
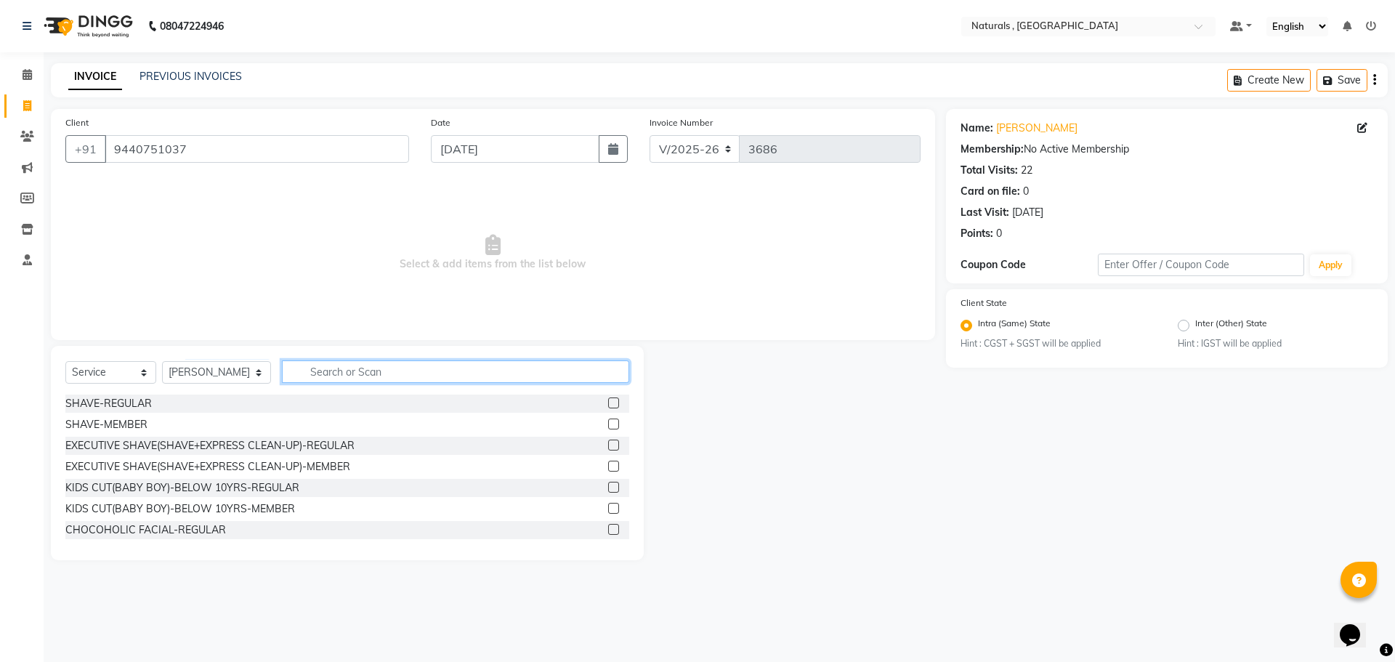
click at [393, 369] on input "text" at bounding box center [456, 371] width 348 height 23
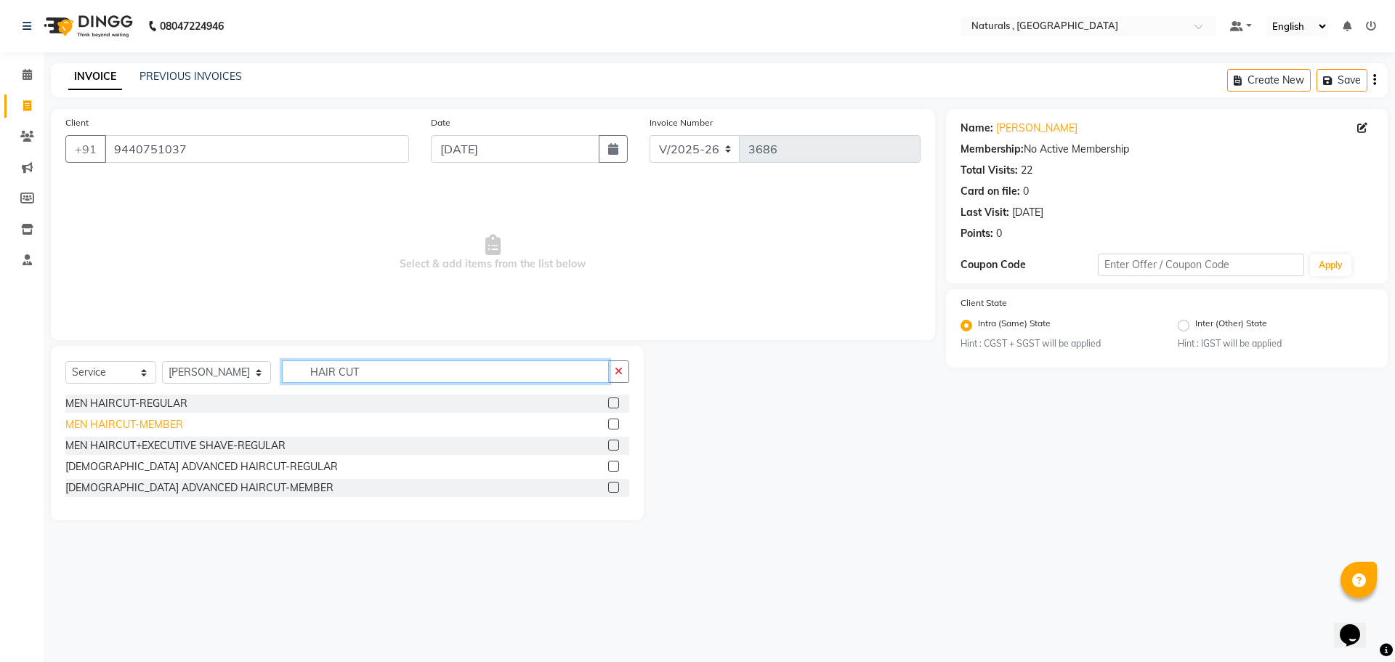
type input "HAIR CUT"
click at [96, 428] on div "MEN HAIRCUT-MEMBER" at bounding box center [124, 424] width 118 height 15
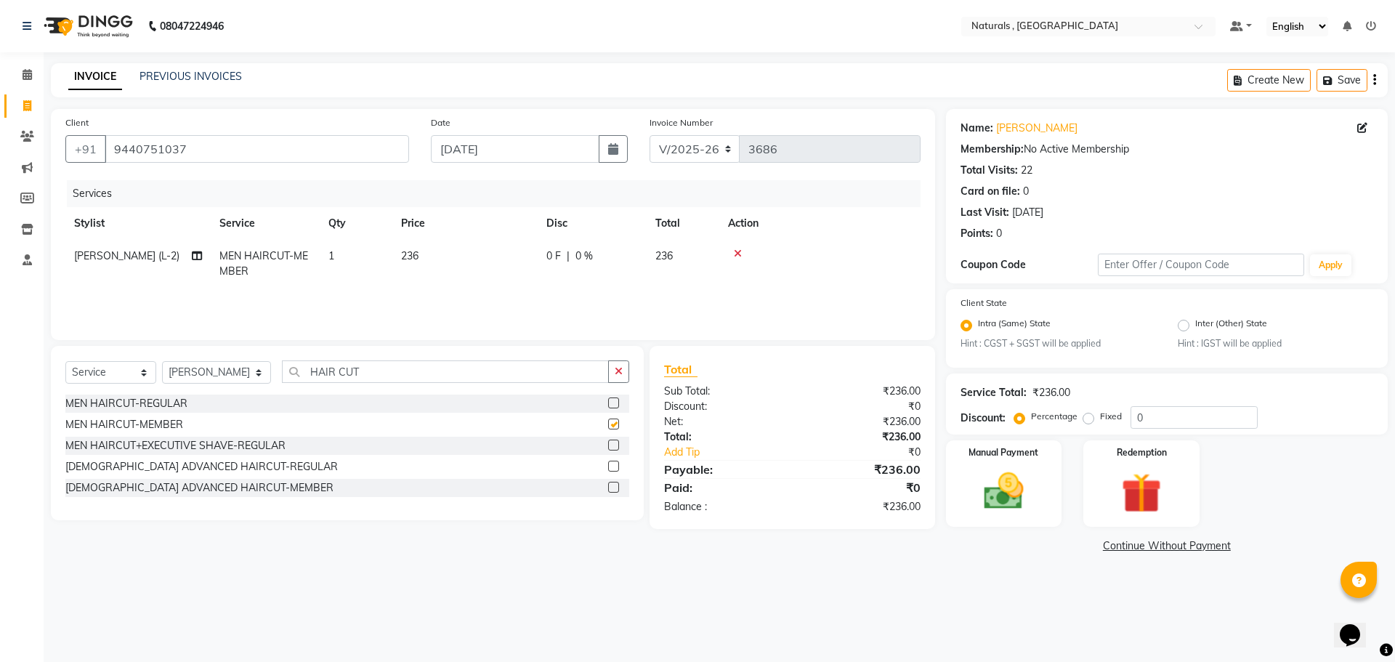
checkbox input "false"
click at [397, 376] on input "HAIR CUT" at bounding box center [446, 371] width 328 height 23
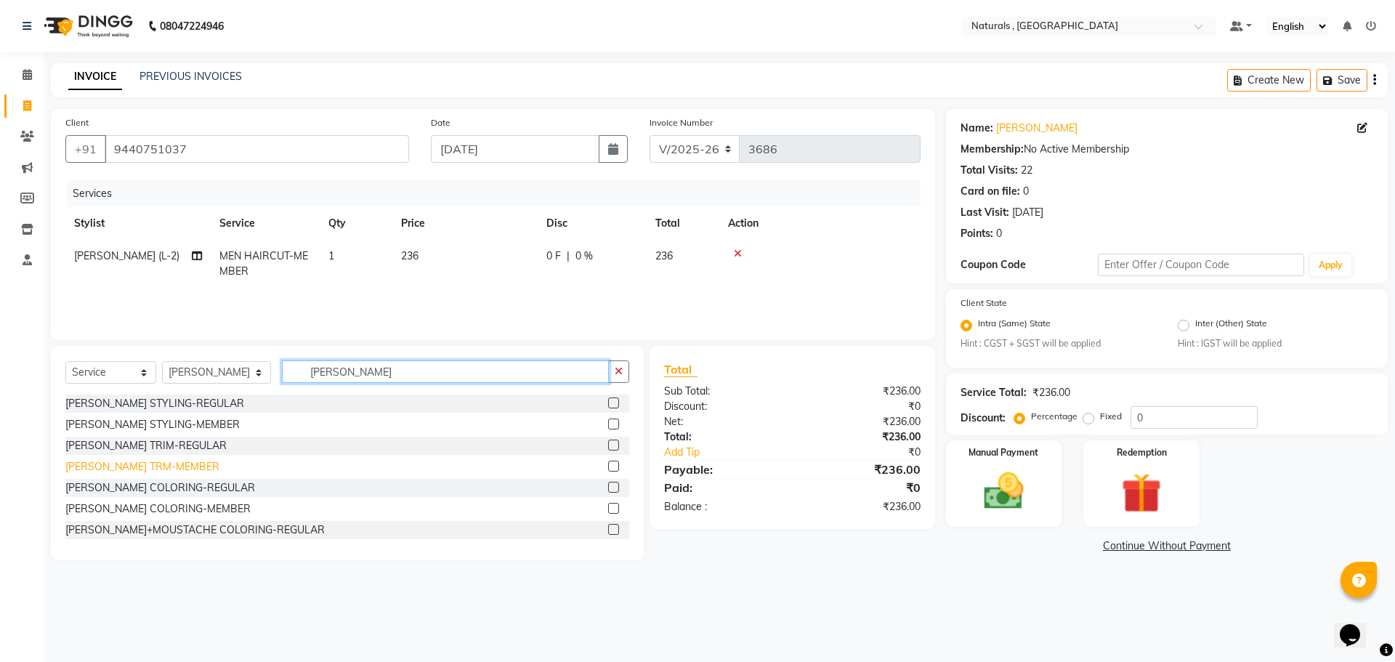
type input "[PERSON_NAME]"
click at [118, 466] on div "[PERSON_NAME] TRM-MEMBER" at bounding box center [142, 466] width 154 height 15
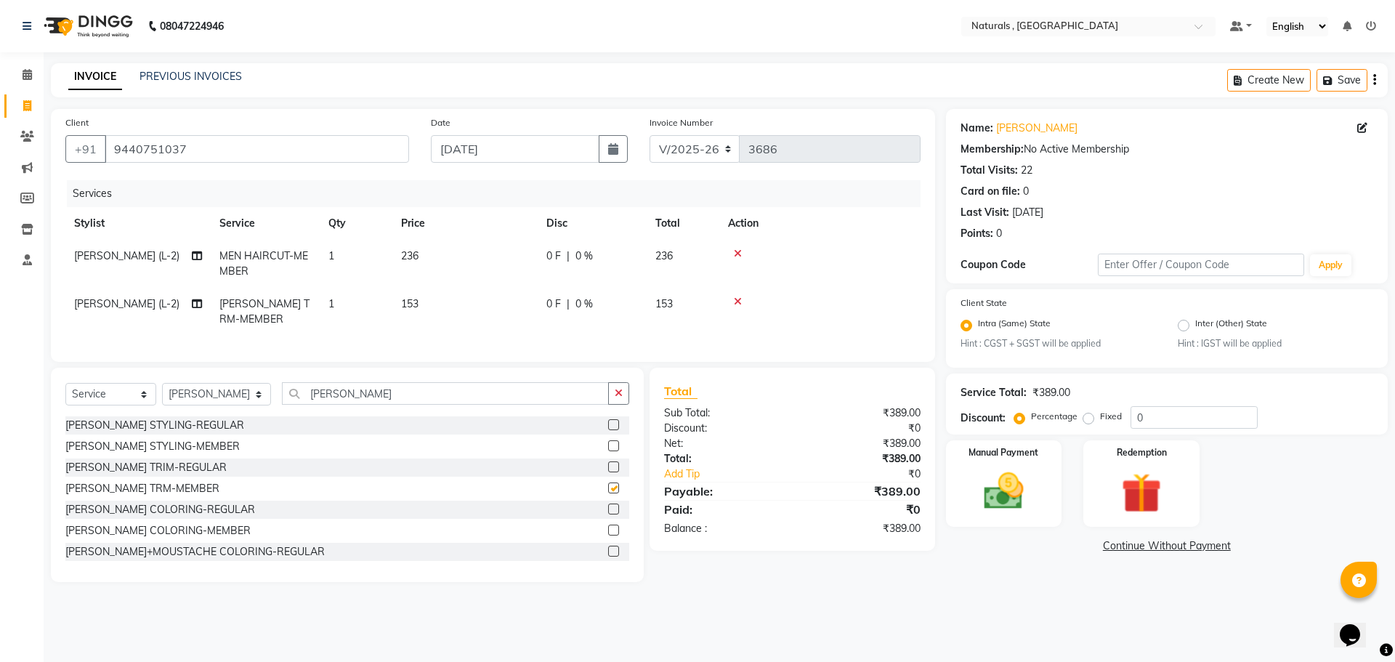
checkbox input "false"
click at [1004, 491] on img at bounding box center [1004, 492] width 68 height 48
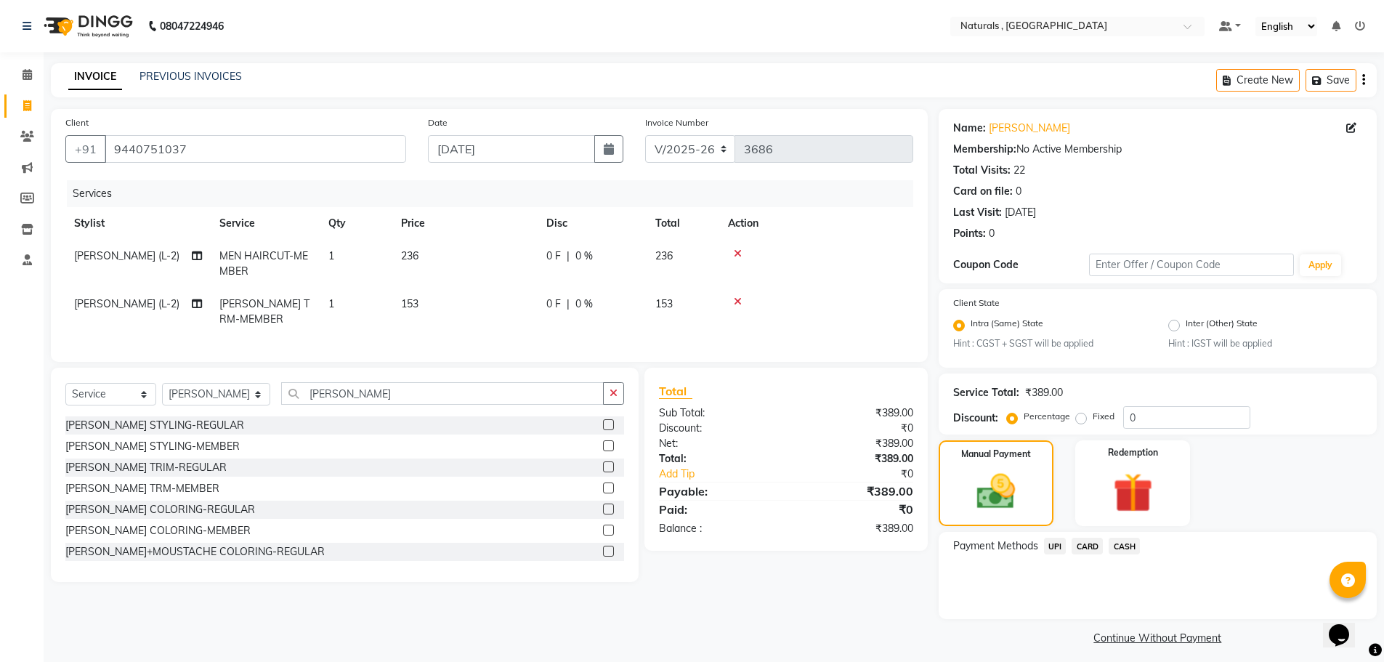
click at [1054, 541] on span "UPI" at bounding box center [1055, 546] width 23 height 17
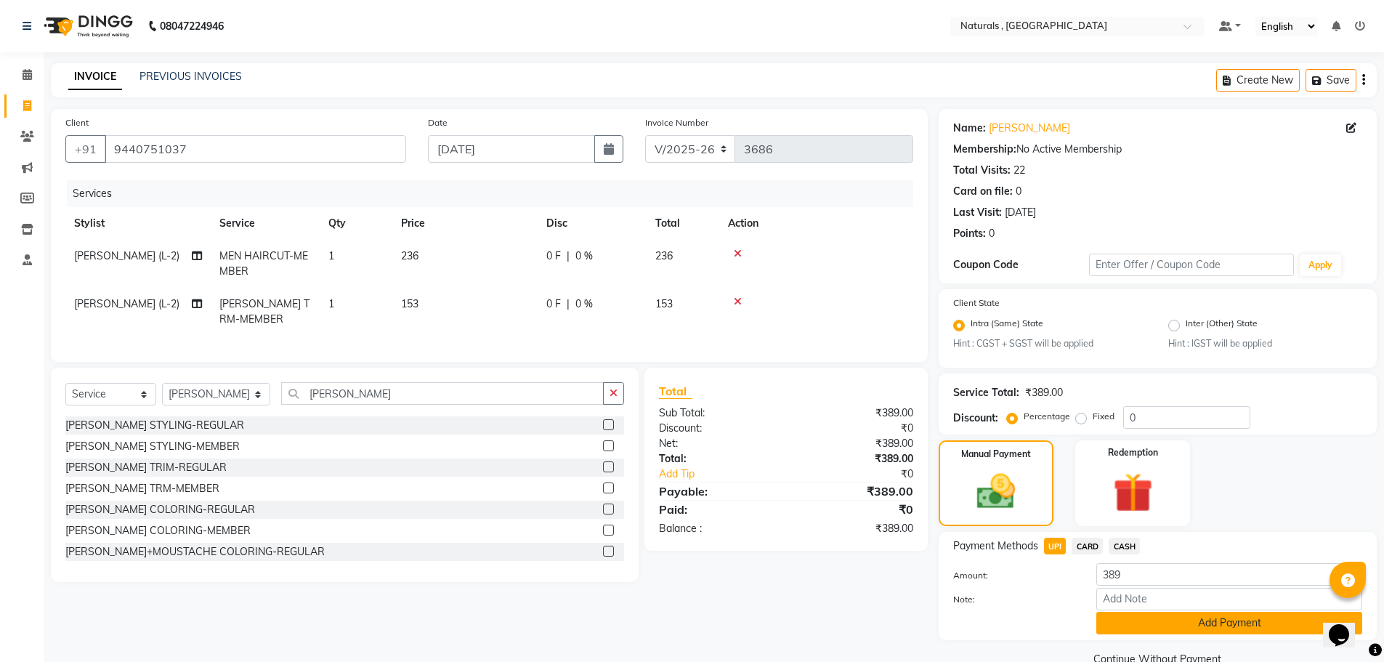
click at [1138, 616] on button "Add Payment" at bounding box center [1229, 623] width 266 height 23
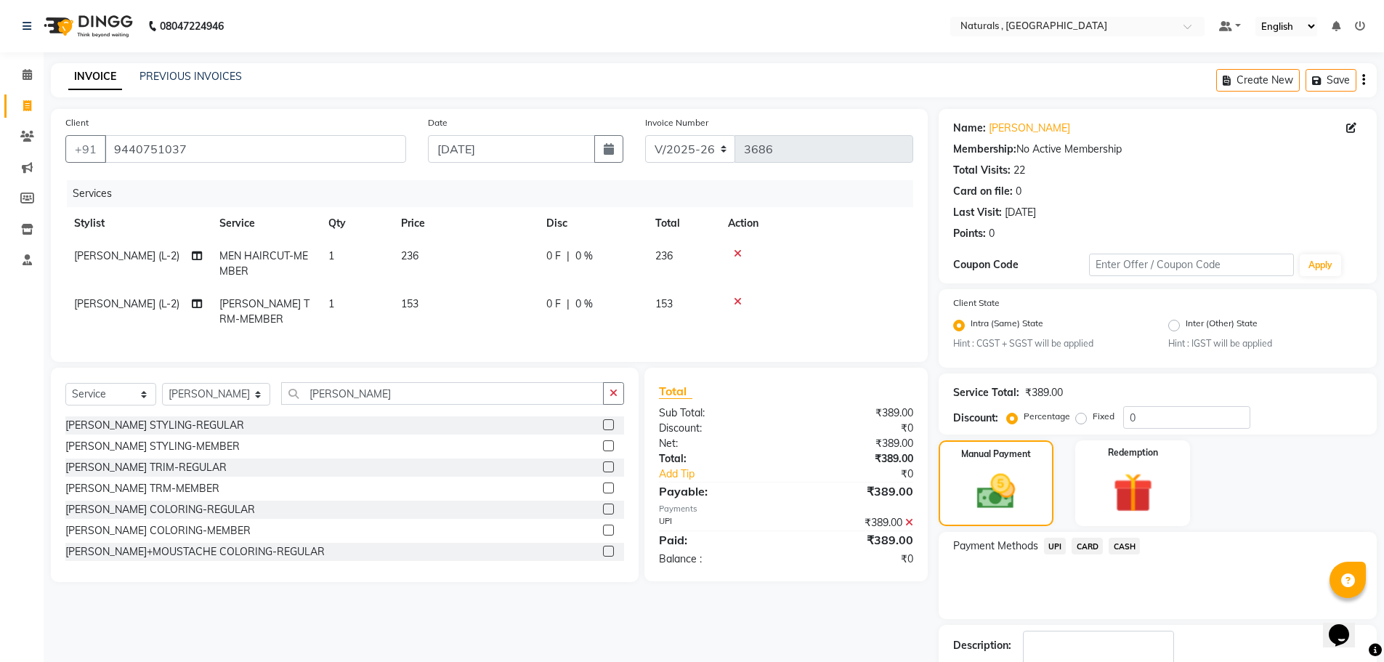
scroll to position [91, 0]
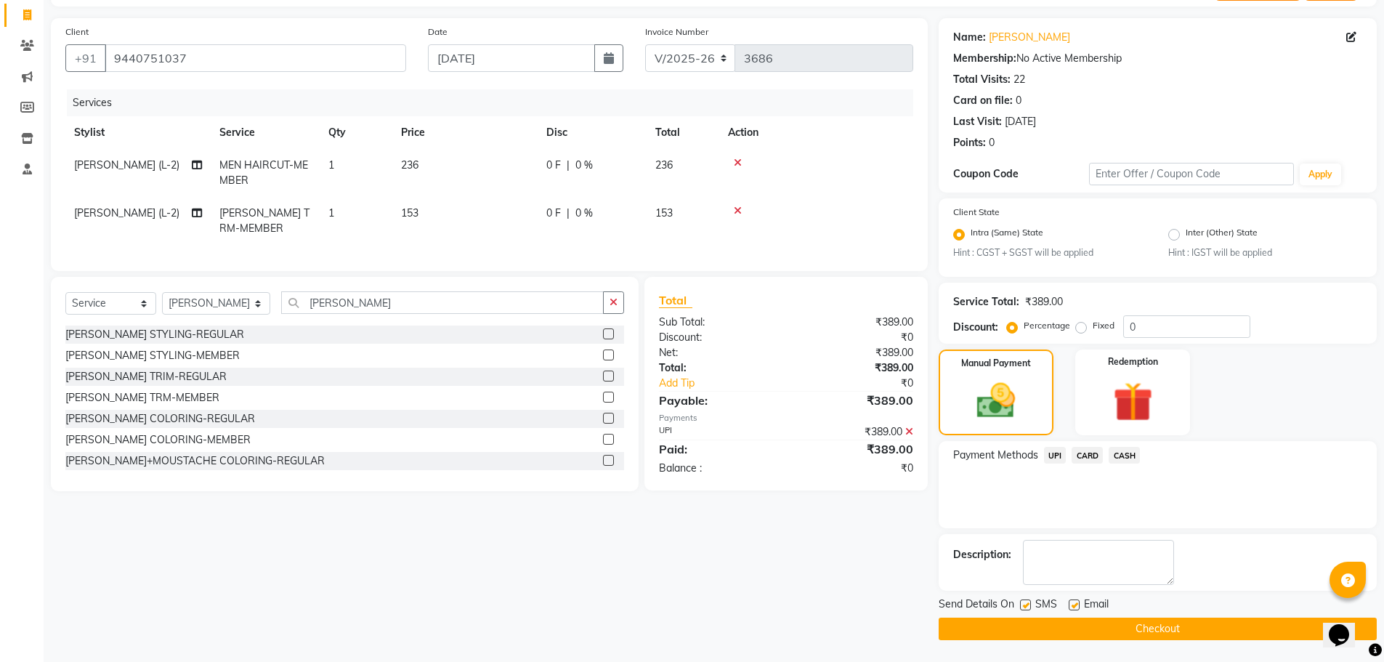
click at [1138, 623] on button "Checkout" at bounding box center [1158, 629] width 438 height 23
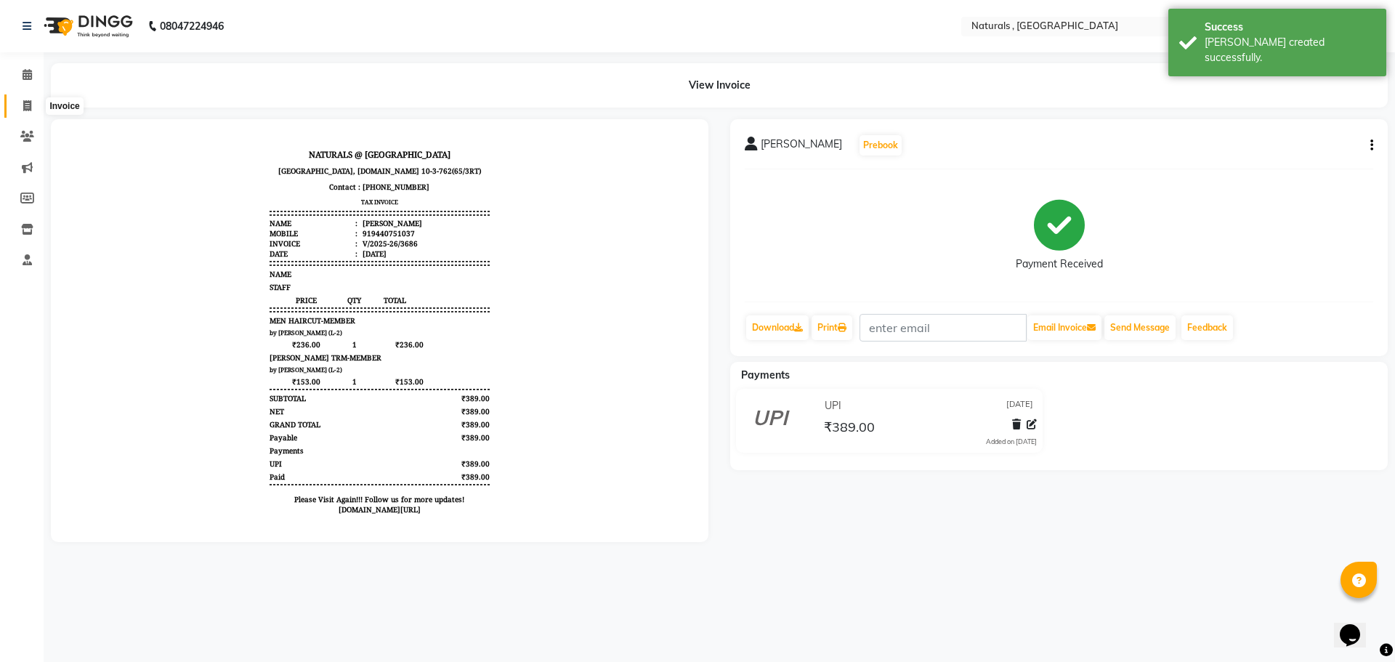
click at [25, 105] on icon at bounding box center [27, 105] width 8 height 11
select select "5818"
select select "service"
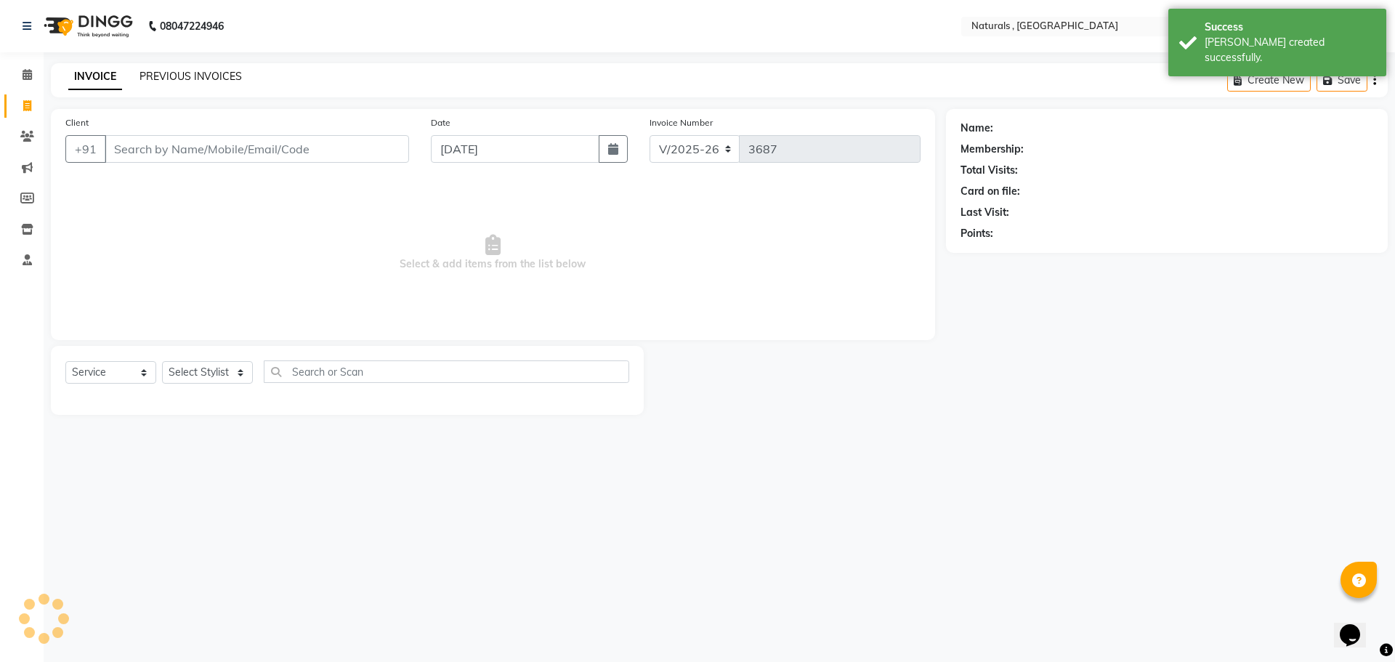
click at [166, 78] on link "PREVIOUS INVOICES" at bounding box center [190, 76] width 102 height 13
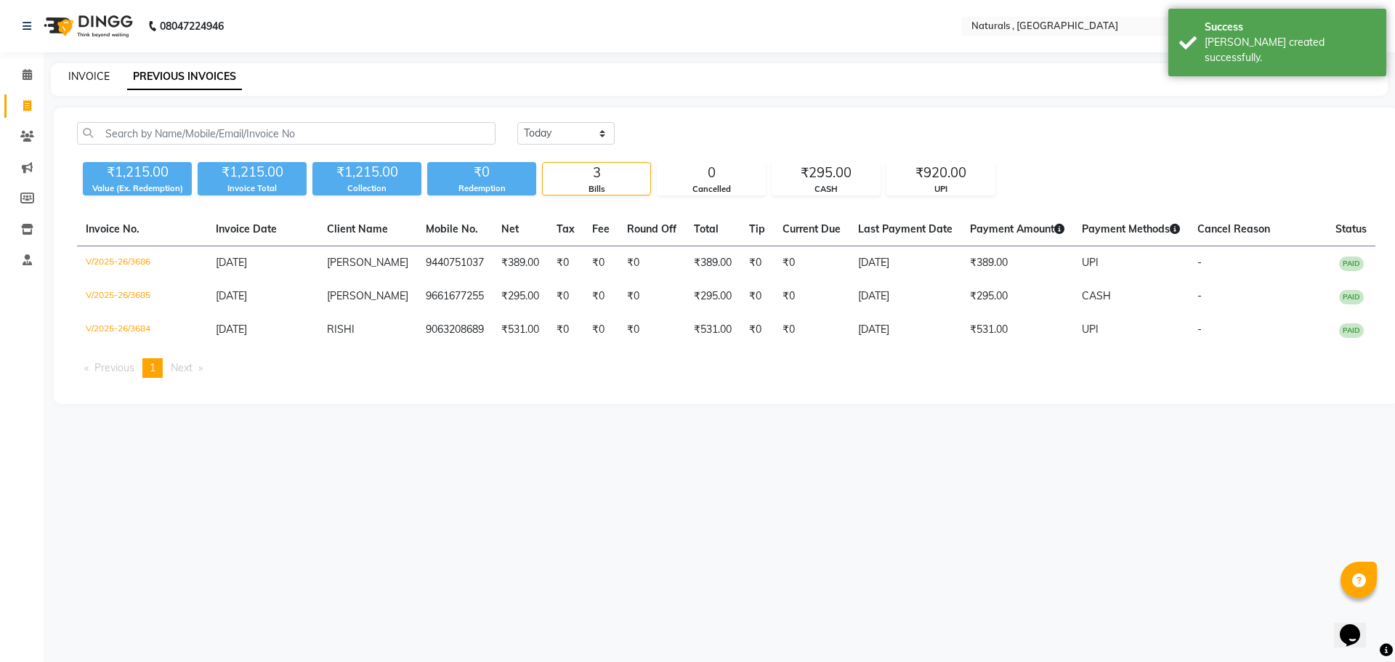
click at [85, 74] on link "INVOICE" at bounding box center [88, 76] width 41 height 13
select select "5818"
select select "service"
